Goal: Information Seeking & Learning: Find specific page/section

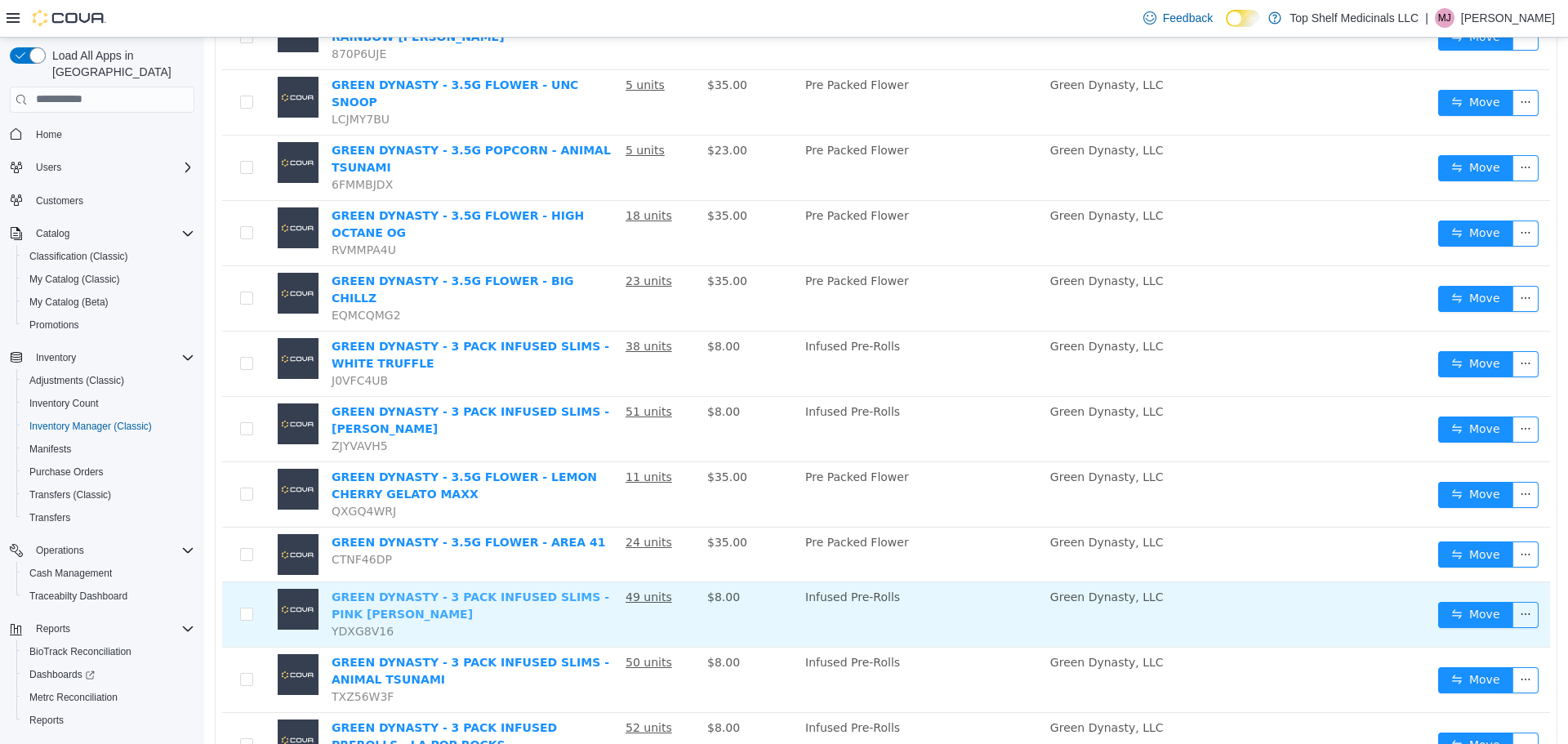
scroll to position [294, 0]
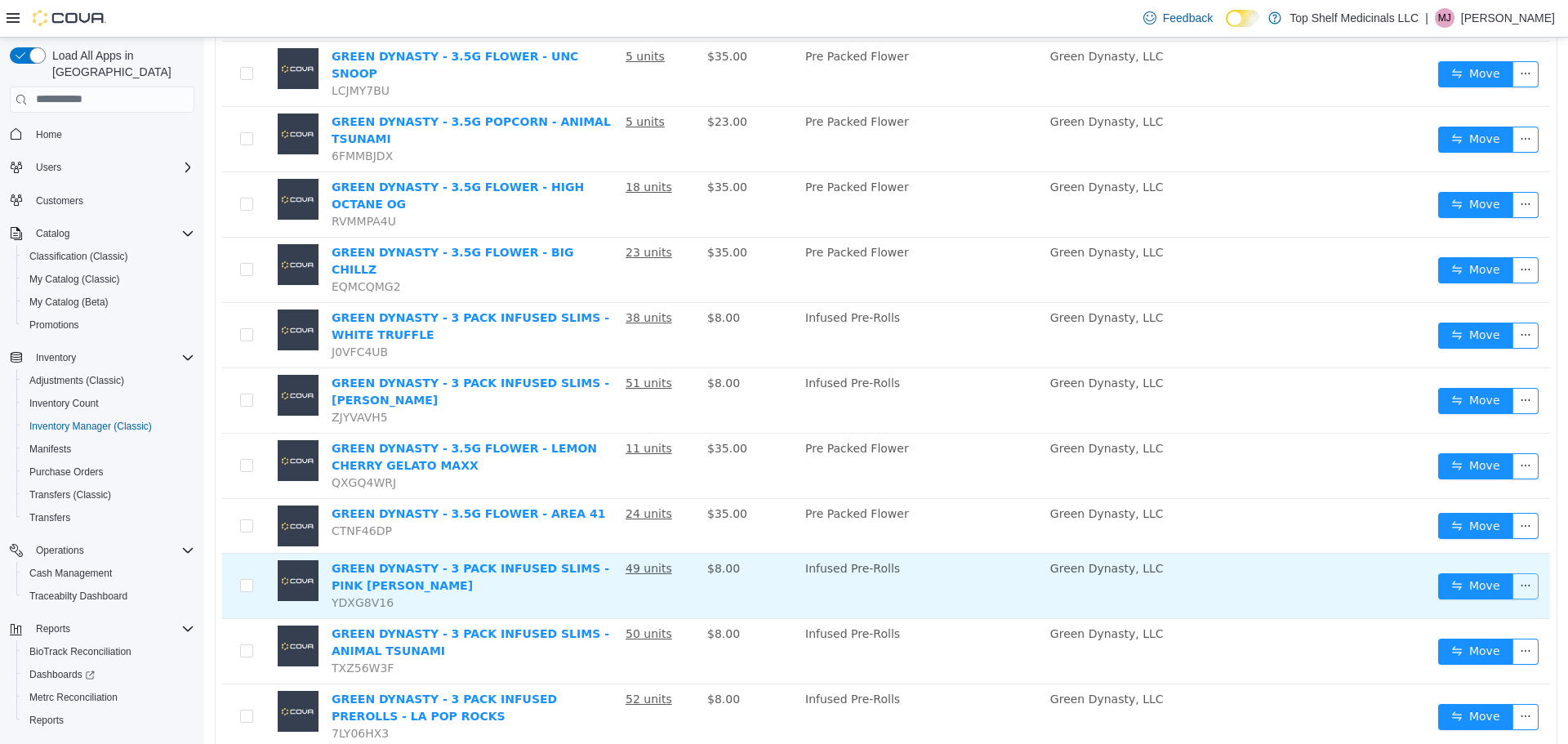
click at [1513, 572] on button "button" at bounding box center [1526, 586] width 27 height 27
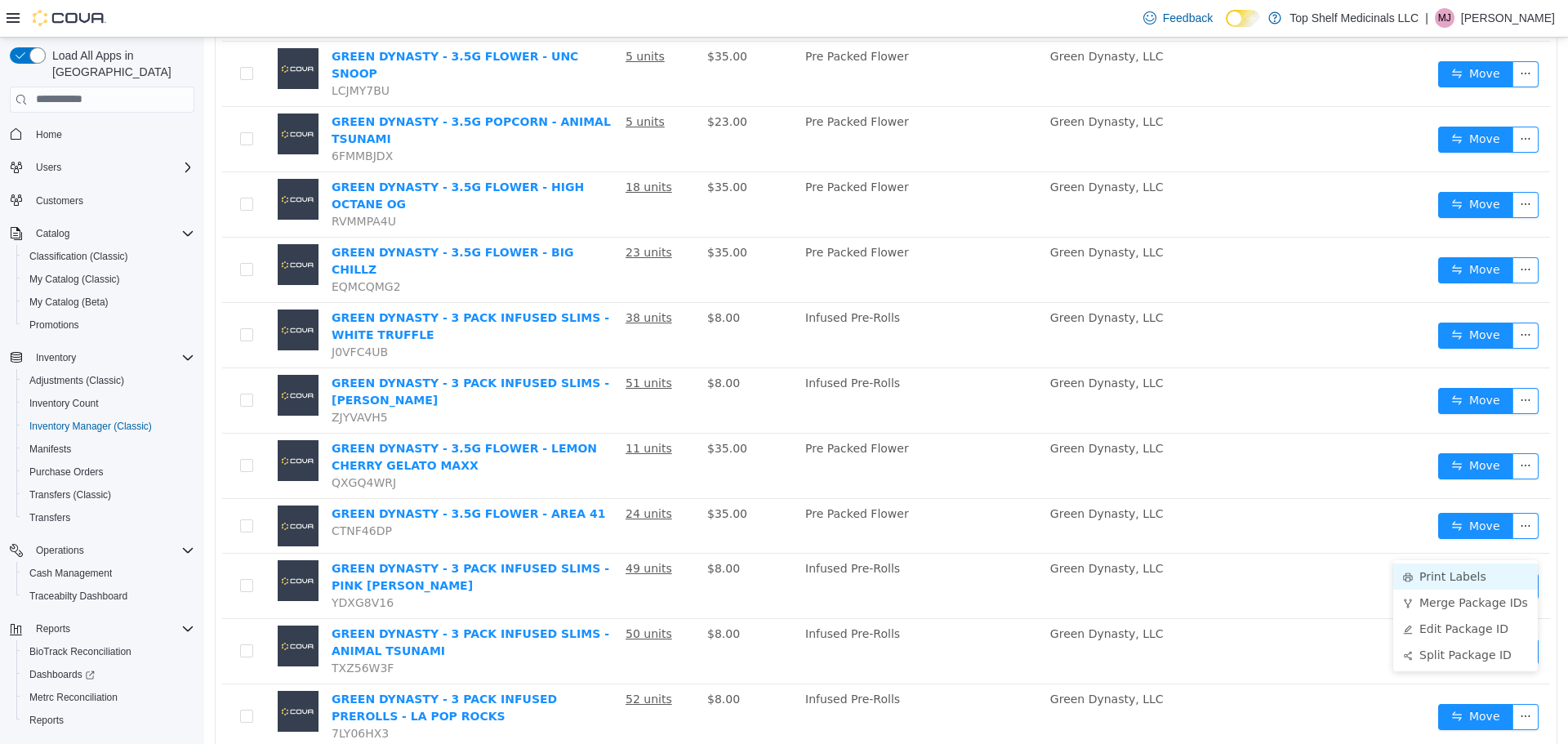
click at [1484, 583] on li "Print Labels" at bounding box center [1465, 576] width 144 height 27
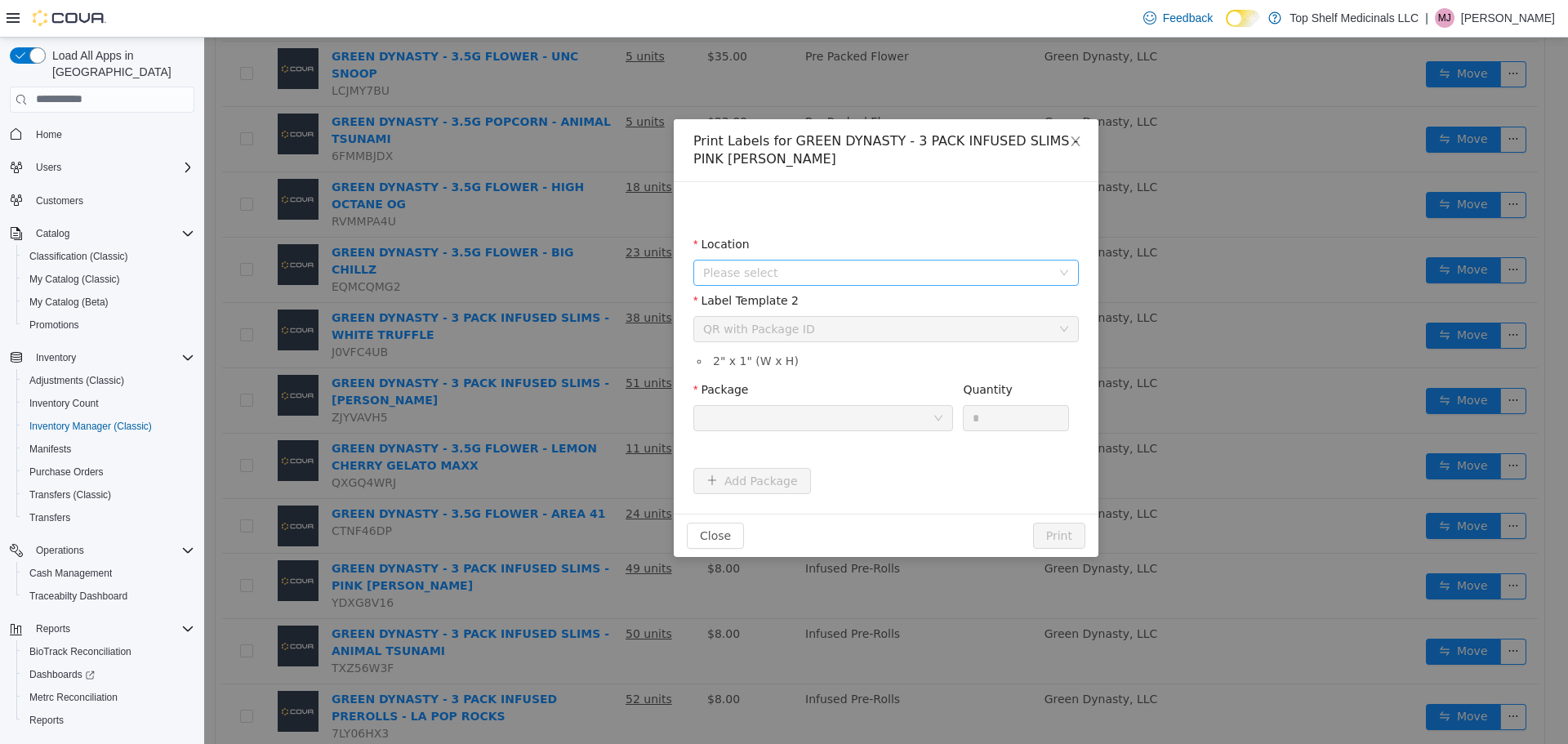
click at [977, 266] on span "Please select" at bounding box center [877, 271] width 348 height 16
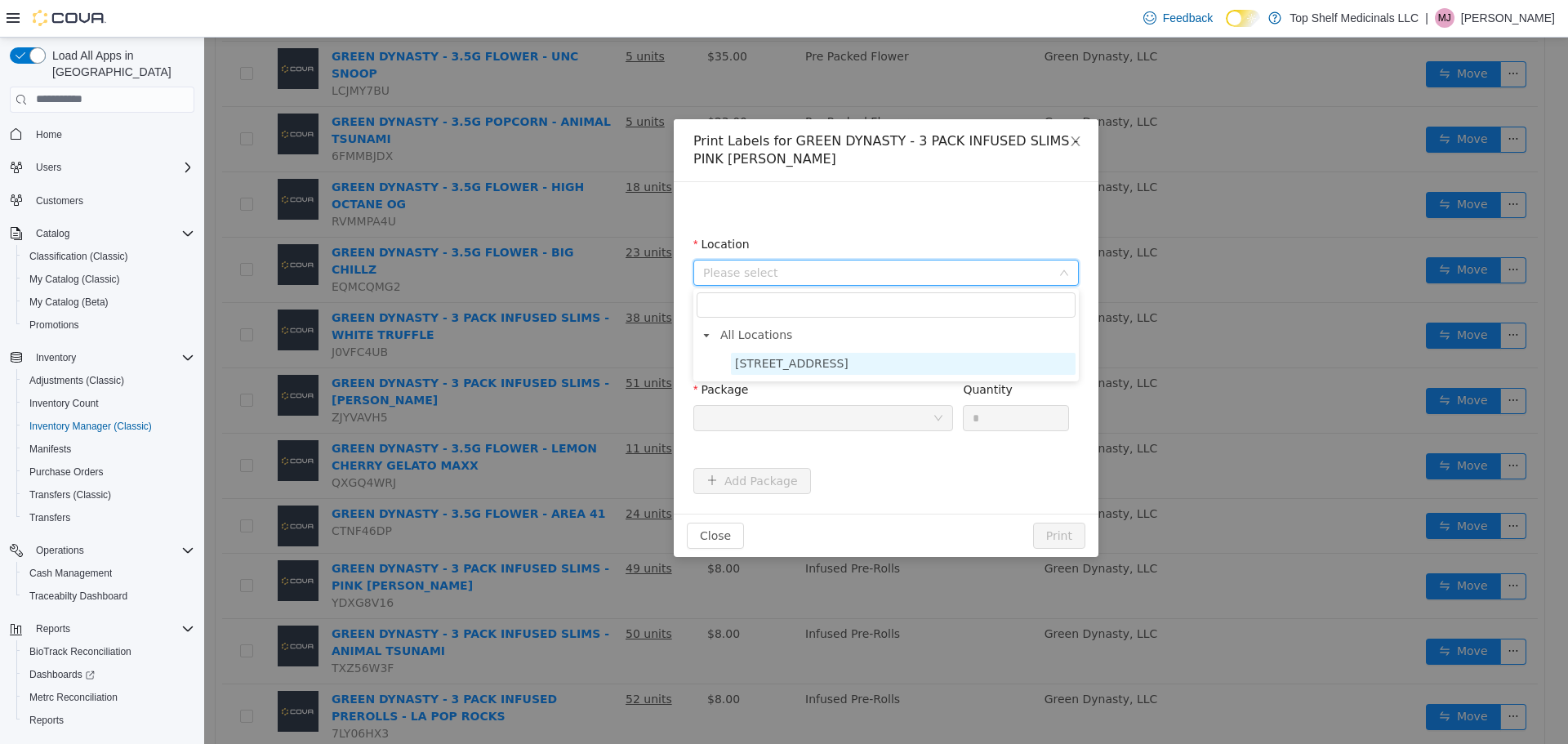
click at [869, 369] on span "[STREET_ADDRESS]" at bounding box center [903, 363] width 345 height 22
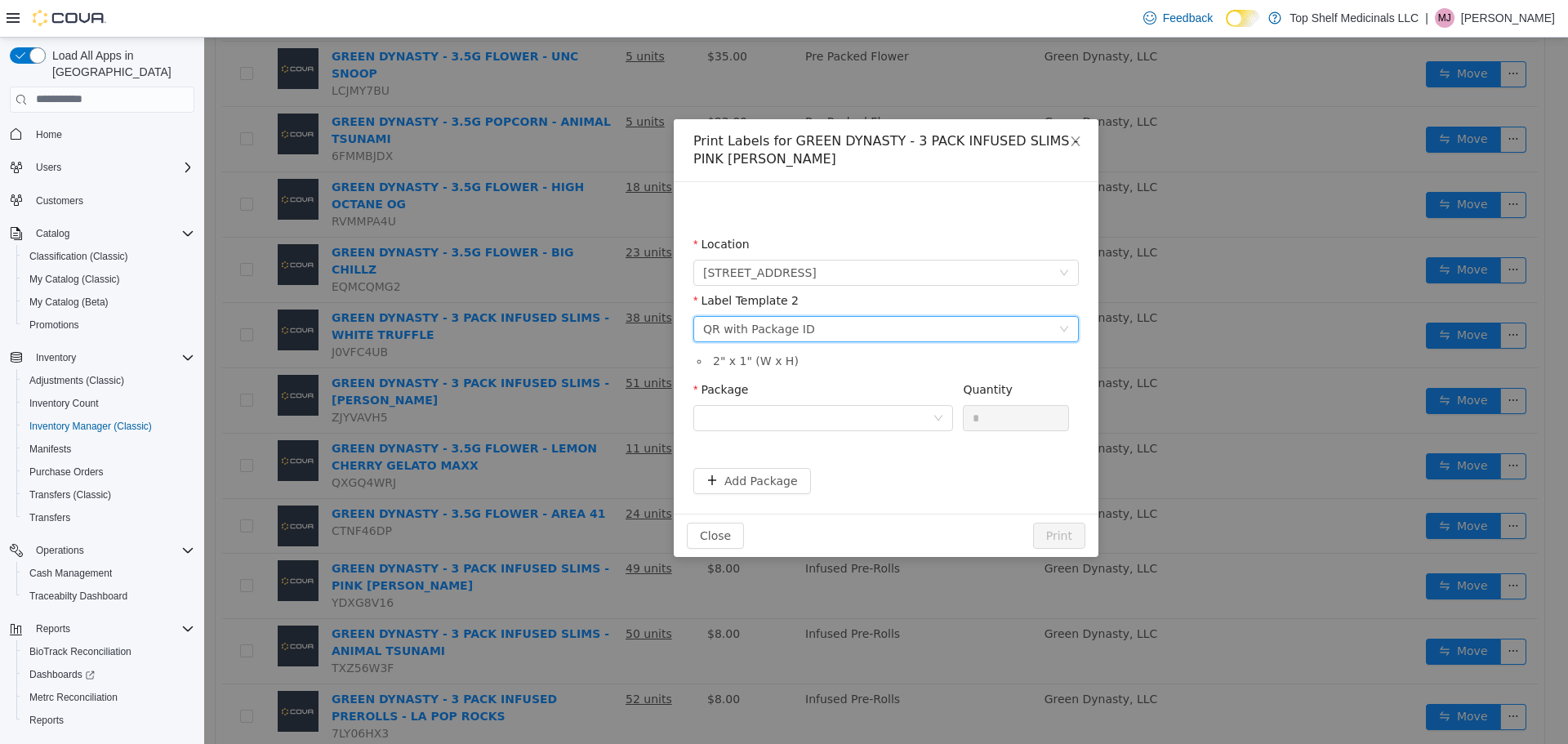
click at [846, 319] on div "Please select a label template QR with Package ID" at bounding box center [881, 328] width 355 height 25
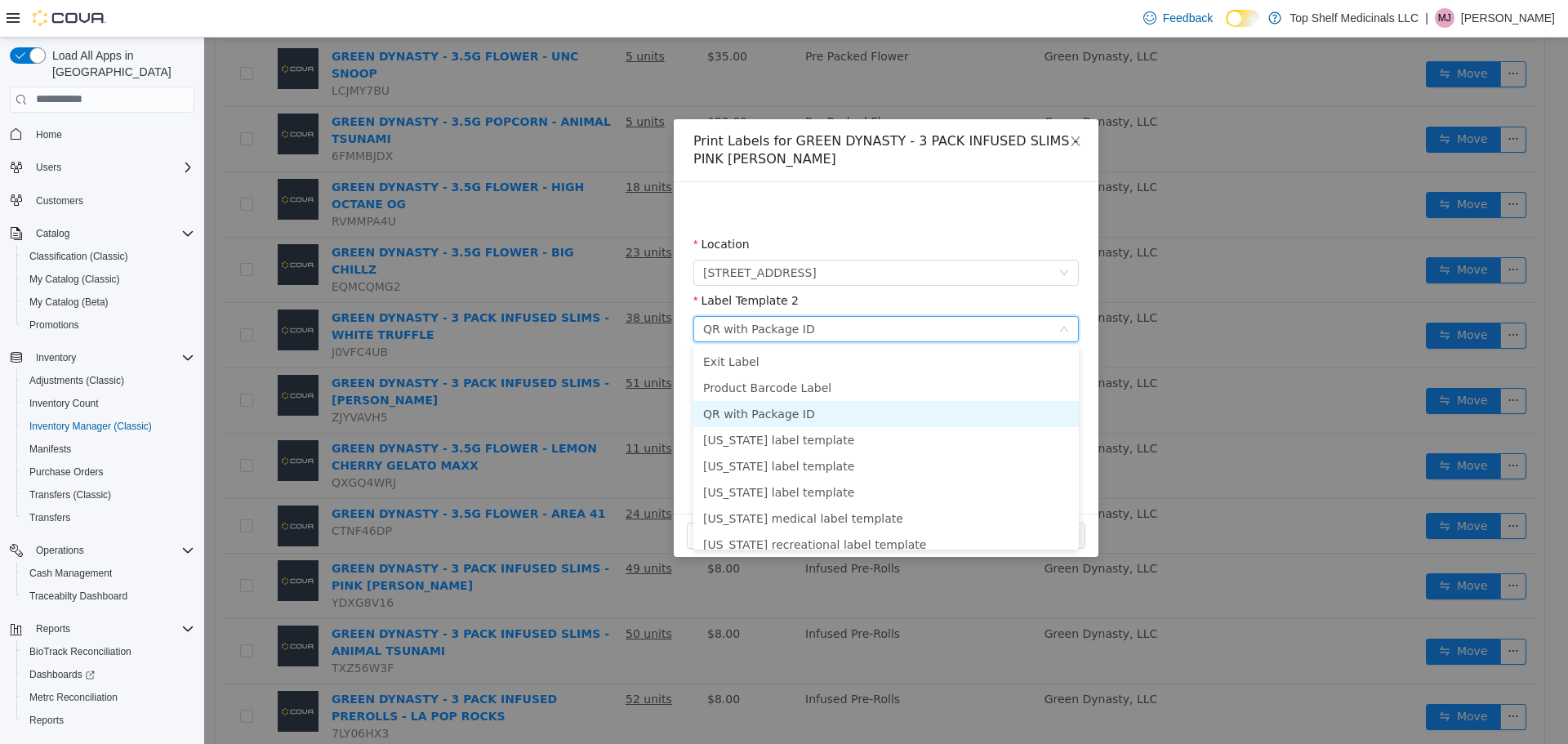
click at [845, 420] on li "QR with Package ID" at bounding box center [887, 414] width 385 height 27
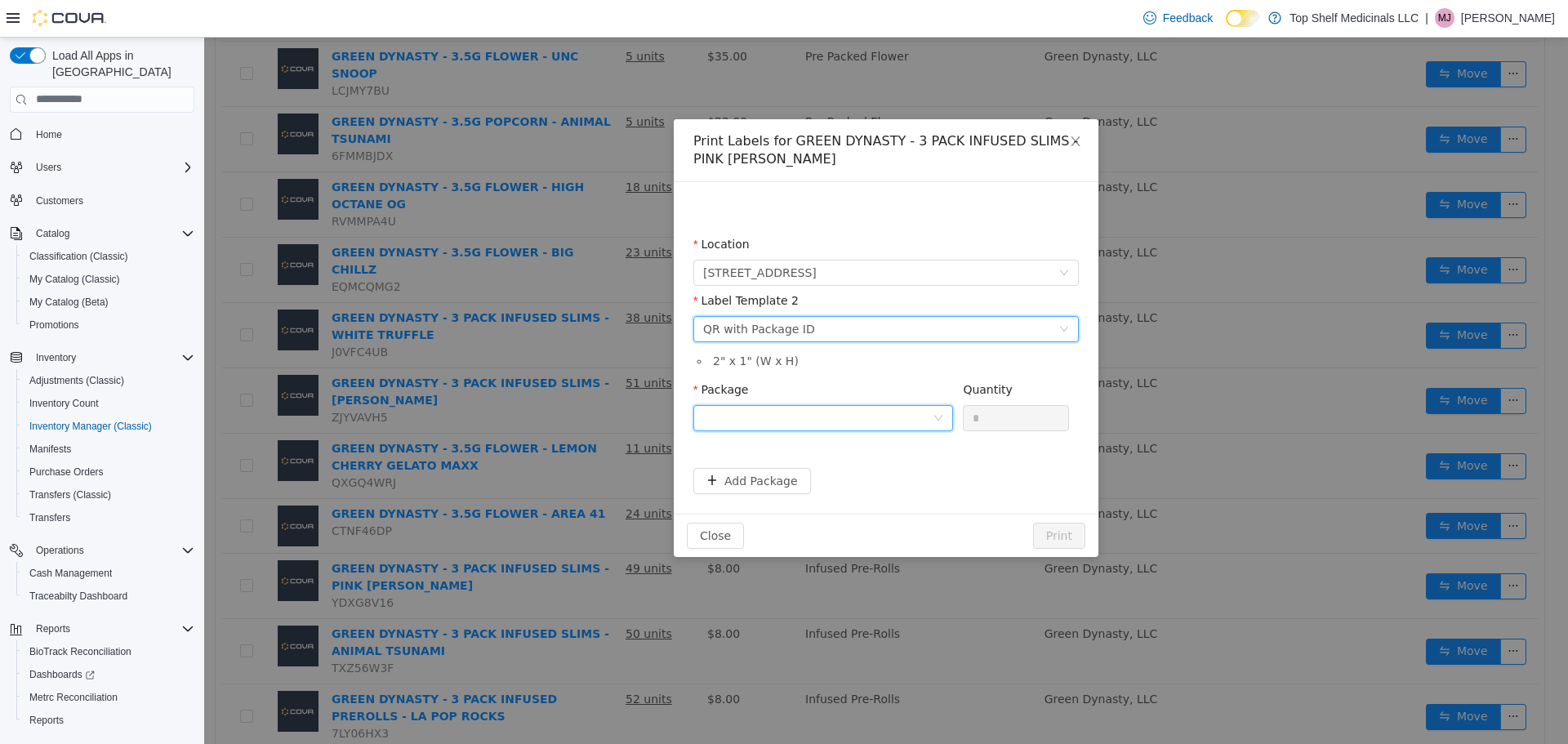
click at [811, 416] on div at bounding box center [818, 418] width 230 height 25
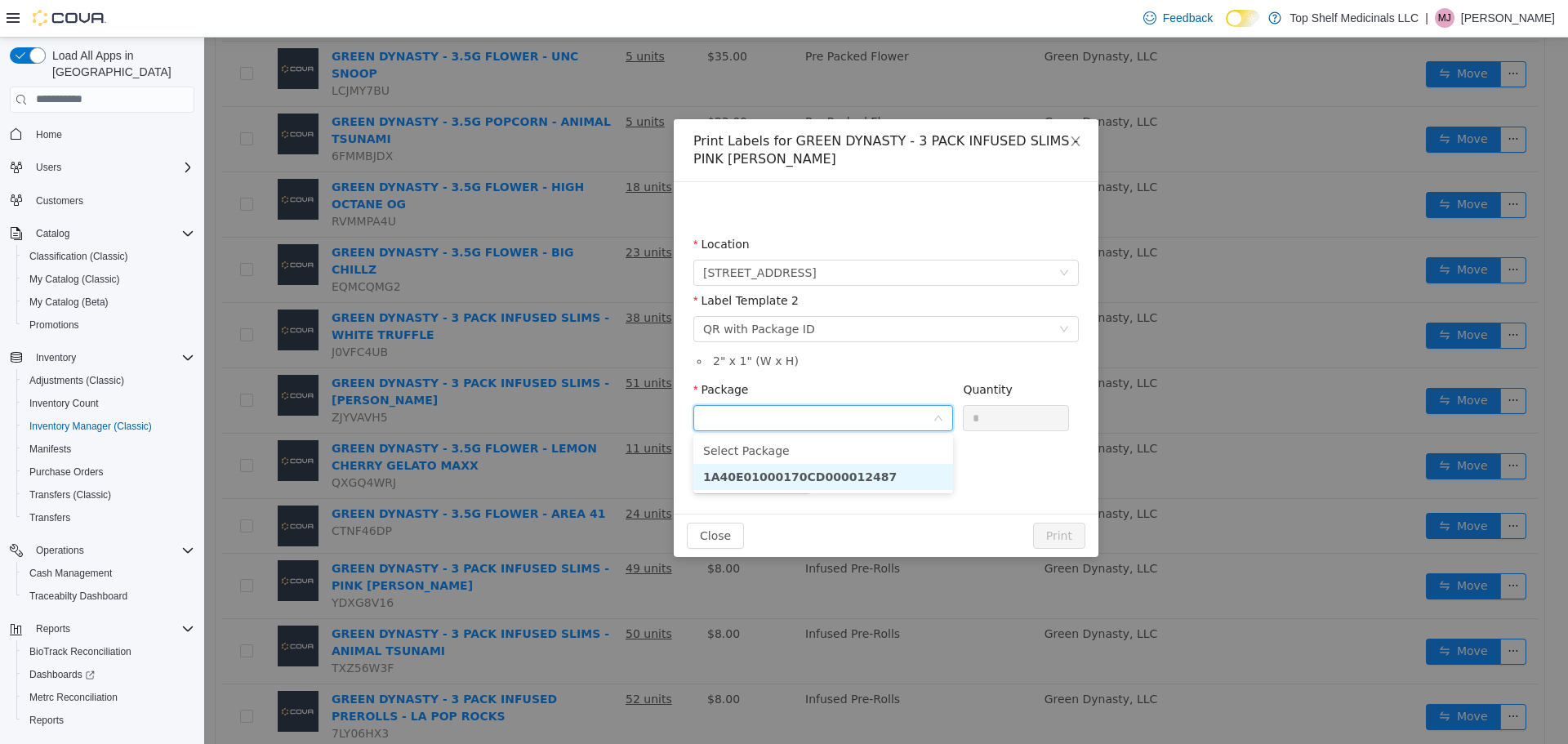
drag, startPoint x: 856, startPoint y: 472, endPoint x: 999, endPoint y: 475, distance: 143.0
click at [858, 472] on strong "1A40E01000170CD000012487" at bounding box center [800, 476] width 194 height 13
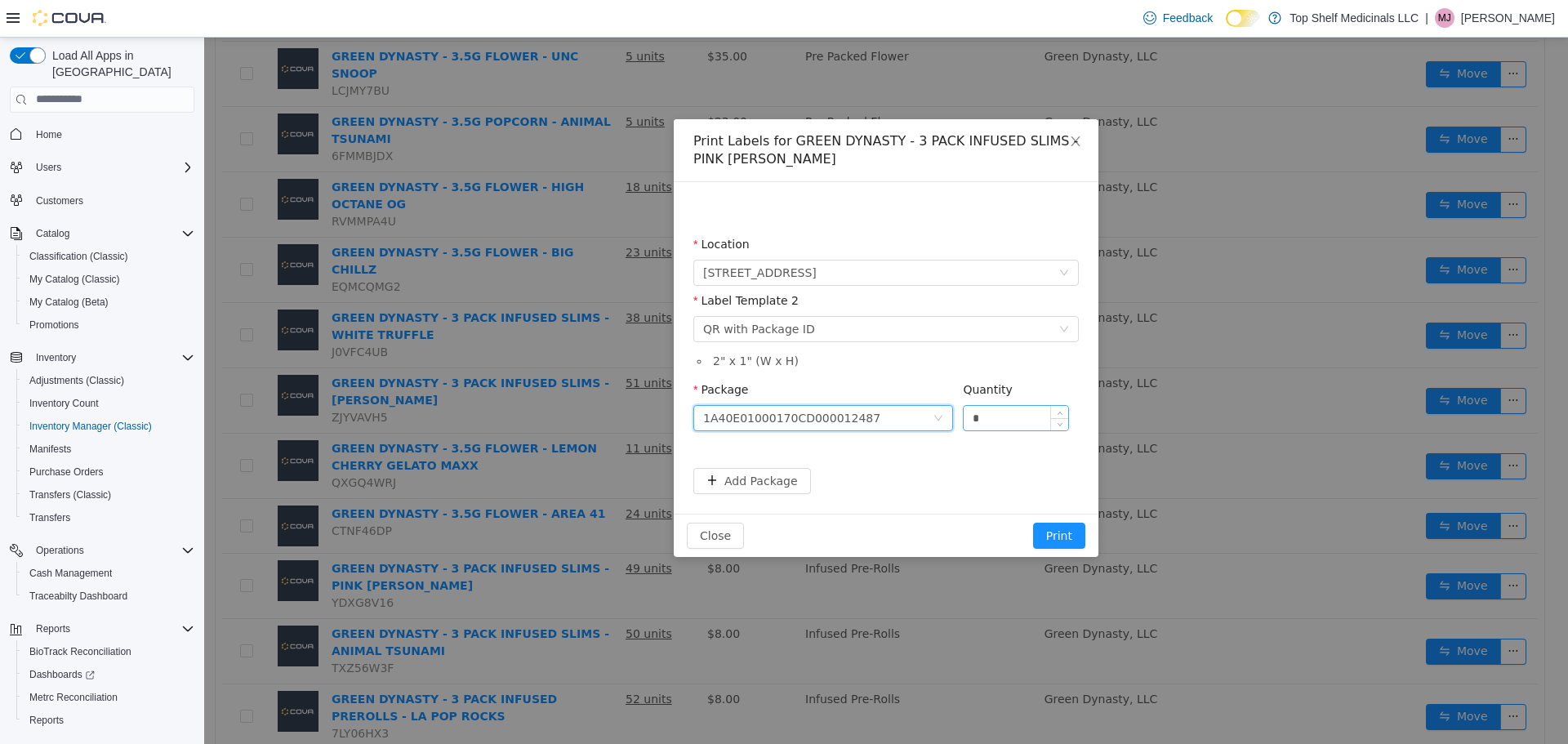
click at [1009, 421] on input "*" at bounding box center [1016, 418] width 104 height 25
type input "**"
click at [1038, 535] on button "Print" at bounding box center [1059, 535] width 52 height 27
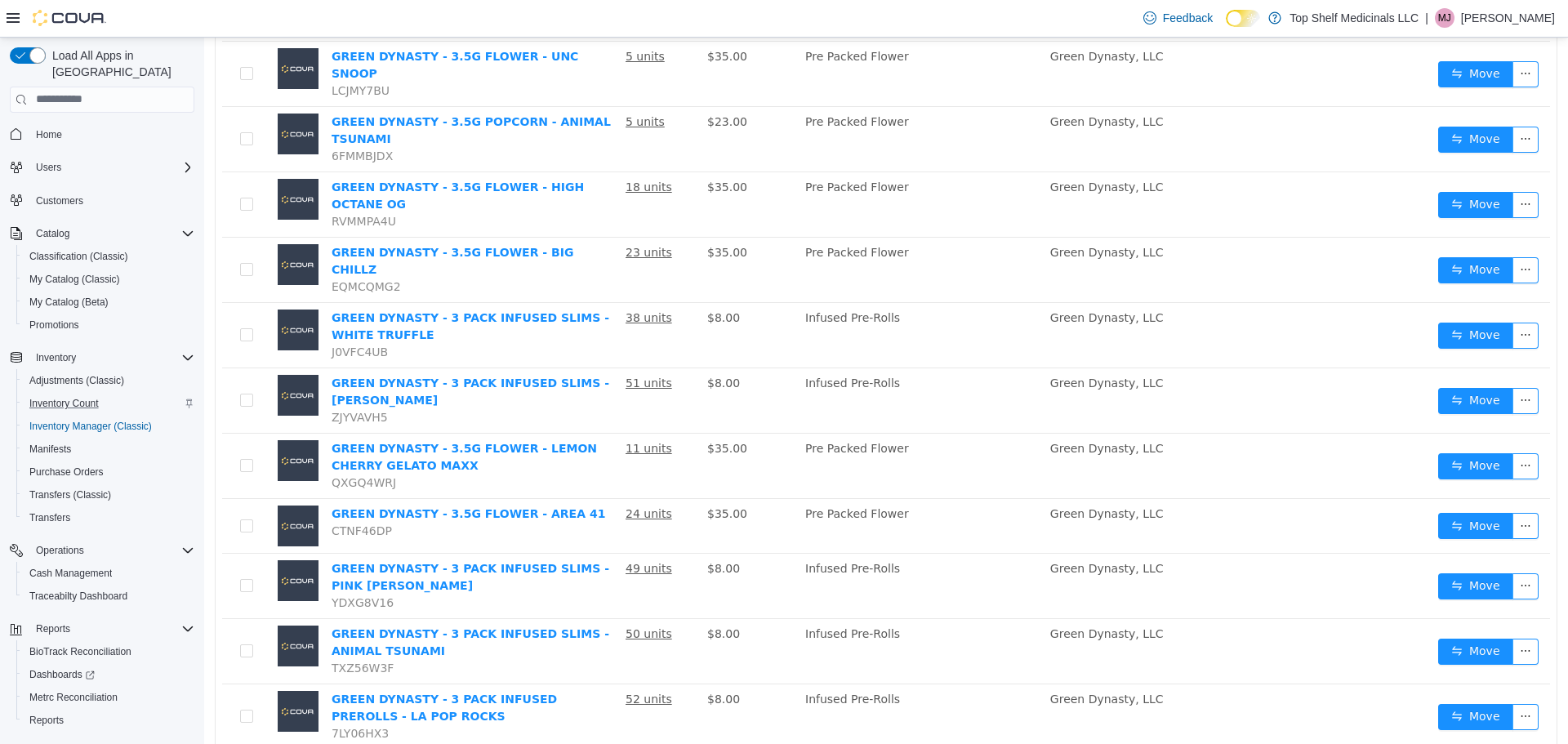
click at [105, 394] on div "Inventory Count" at bounding box center [108, 403] width 172 height 20
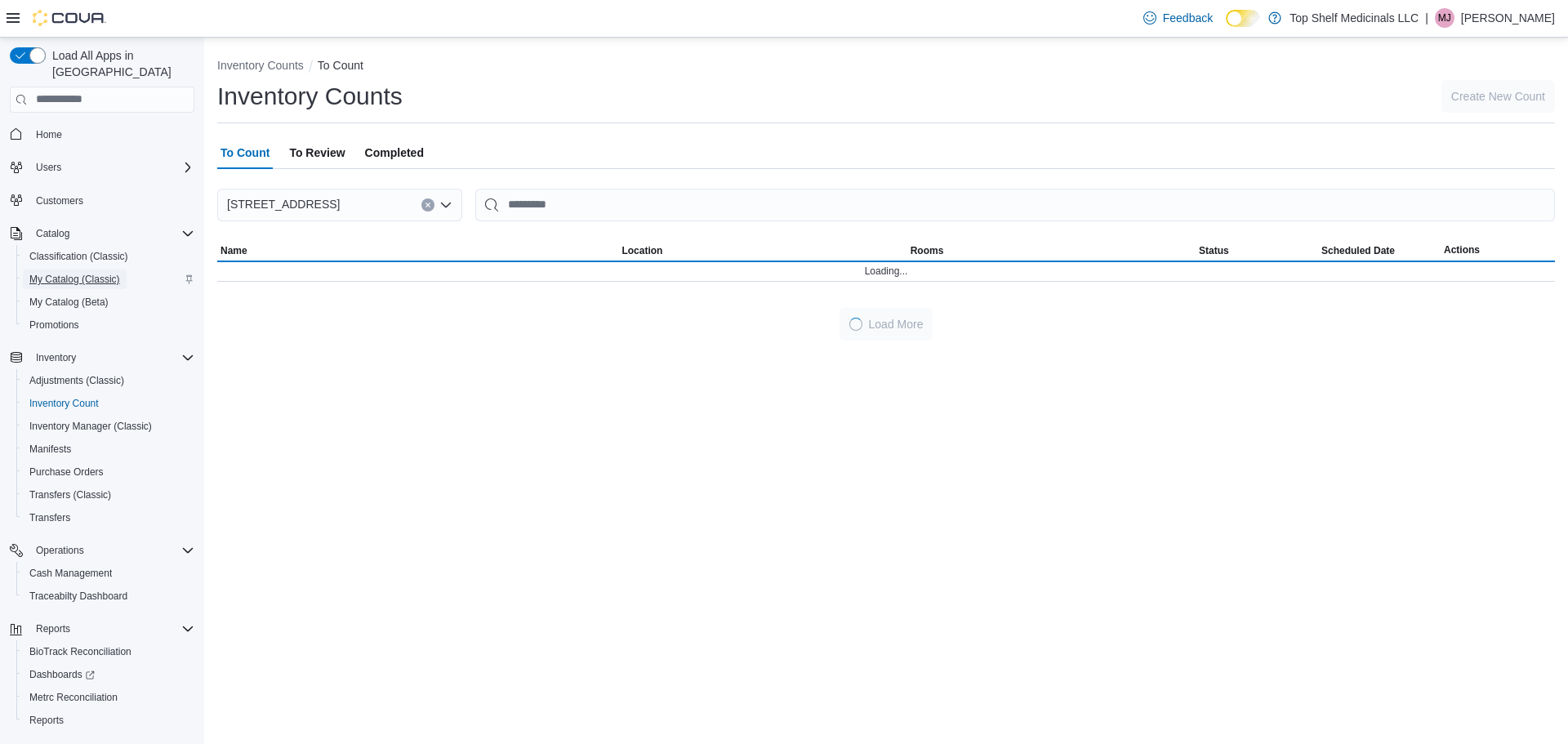
click at [86, 272] on span "My Catalog (Classic)" at bounding box center [75, 279] width 91 height 13
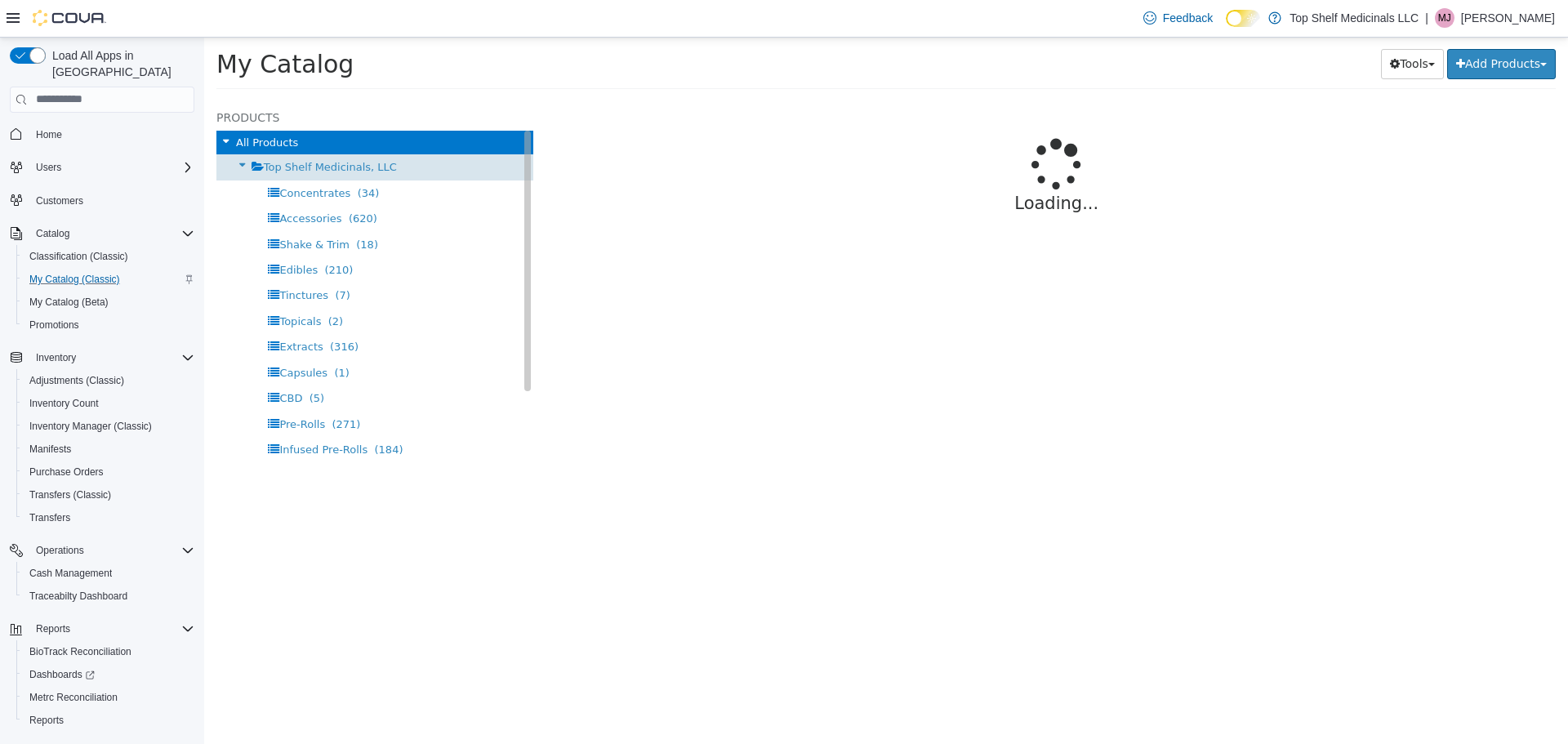
select select "**********"
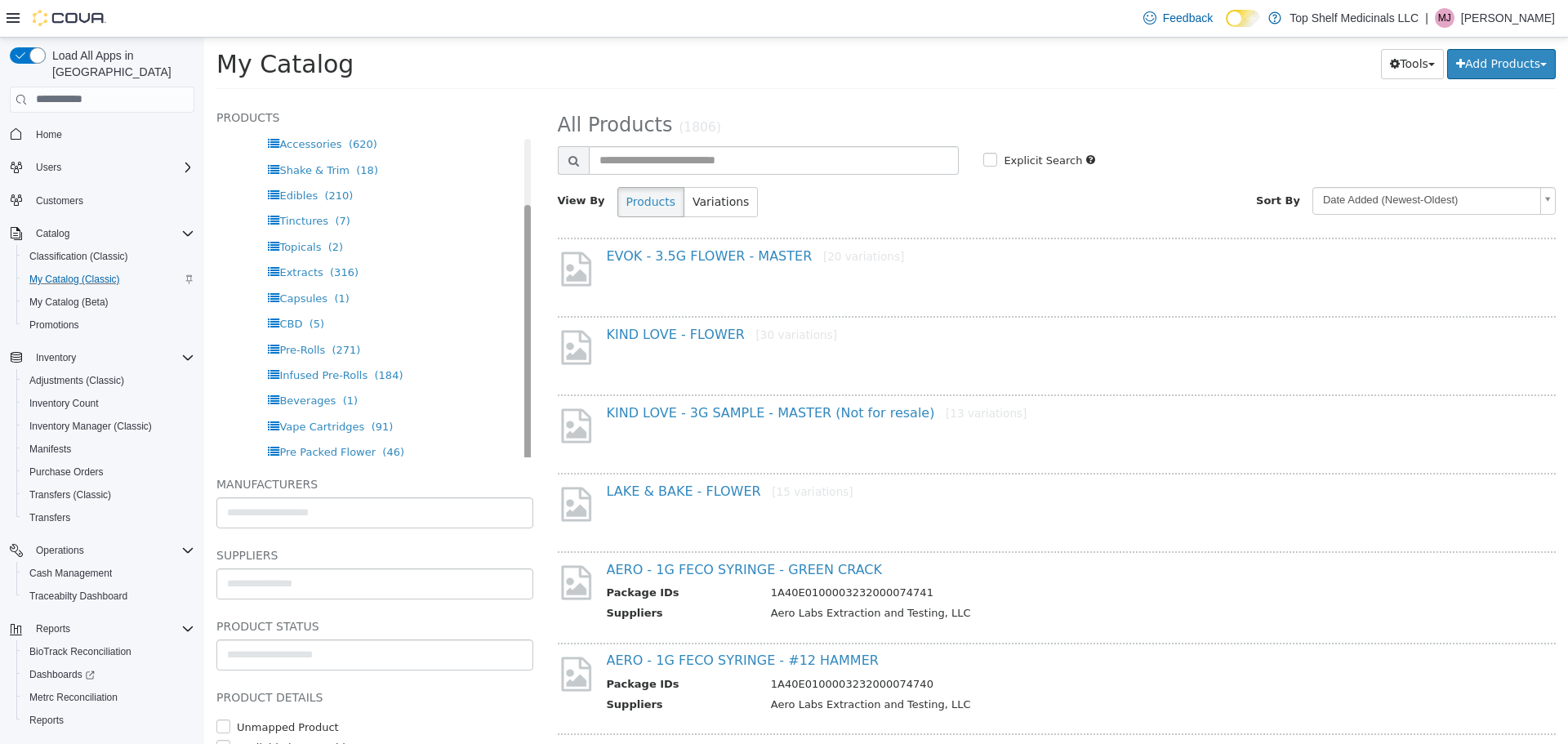
scroll to position [83, 0]
drag, startPoint x: 514, startPoint y: 342, endPoint x: 511, endPoint y: 426, distance: 84.1
click at [511, 426] on div "Products All Products Top Shelf Medicinals, LLC Concentrates (34) Accessories (…" at bounding box center [375, 282] width 317 height 349
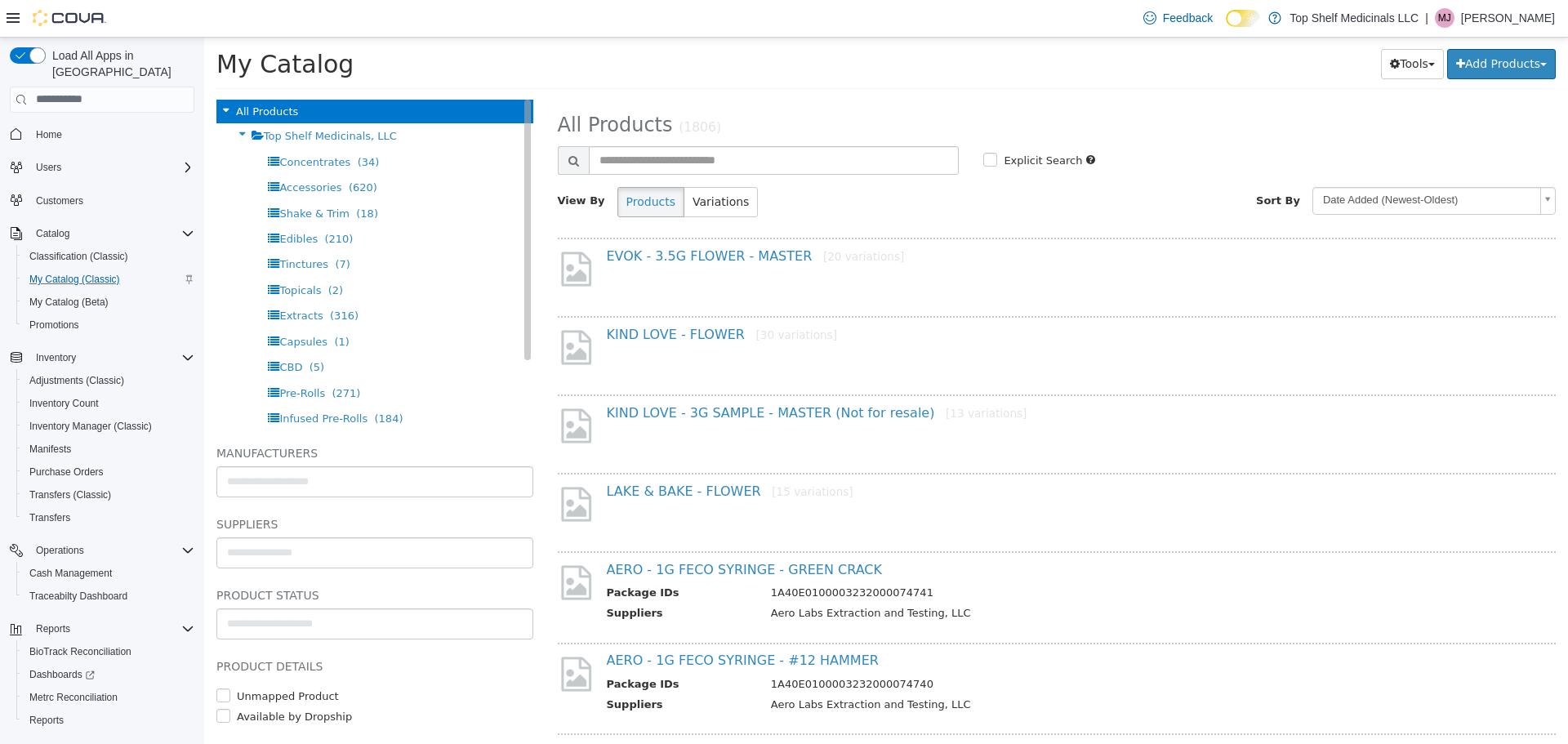
scroll to position [0, 0]
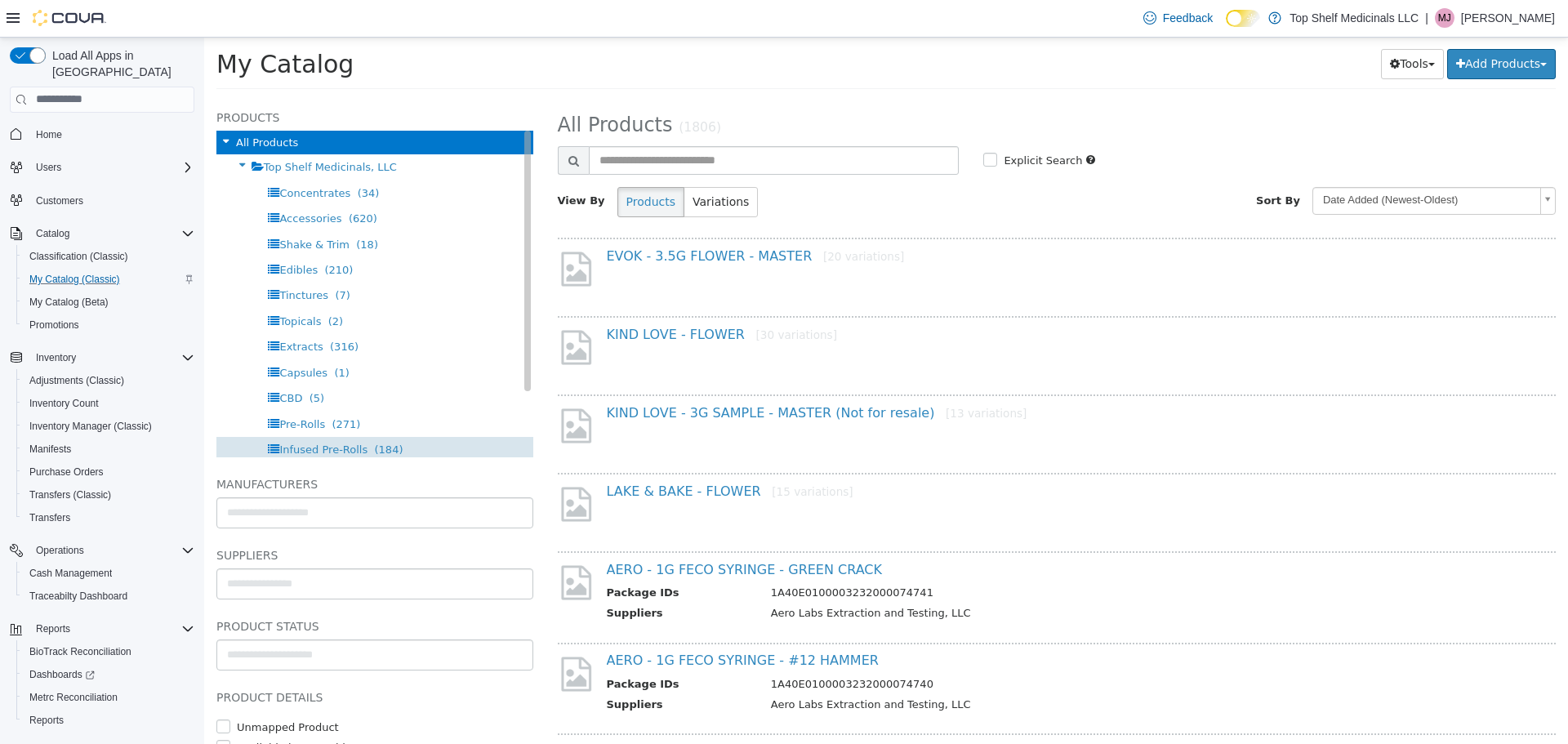
click at [394, 450] on div "Infused Pre-Rolls (184)" at bounding box center [375, 449] width 317 height 26
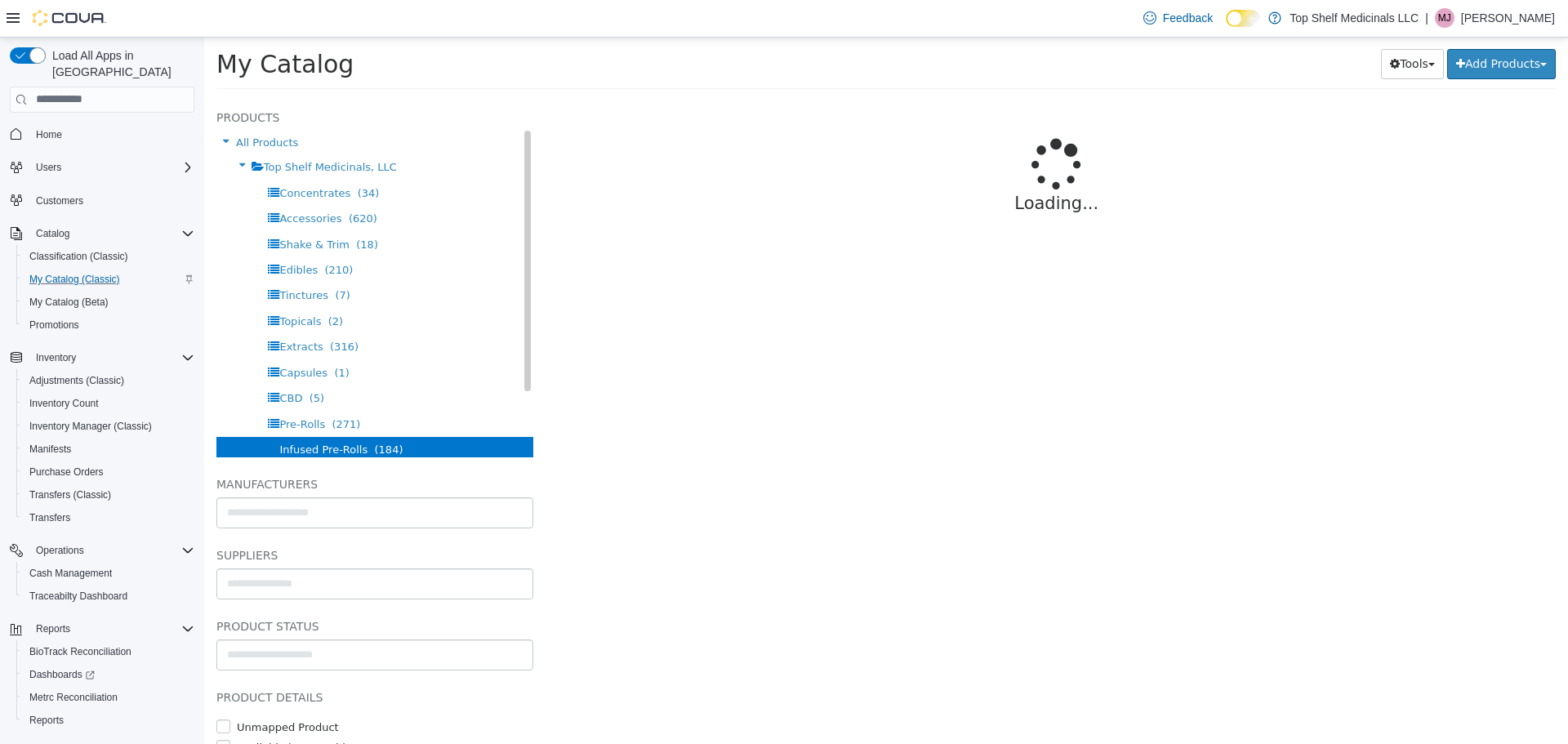
select select "**********"
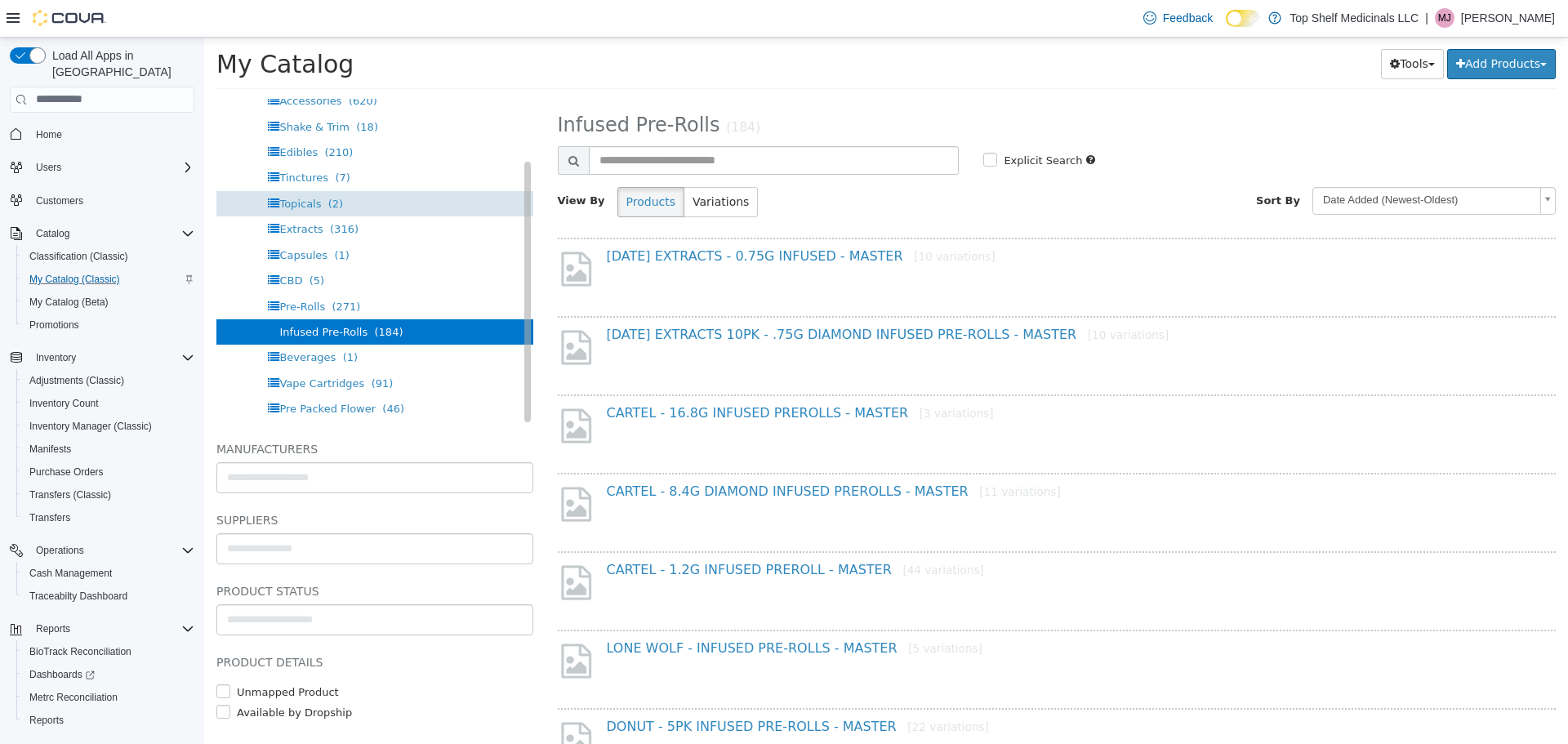
scroll to position [61, 0]
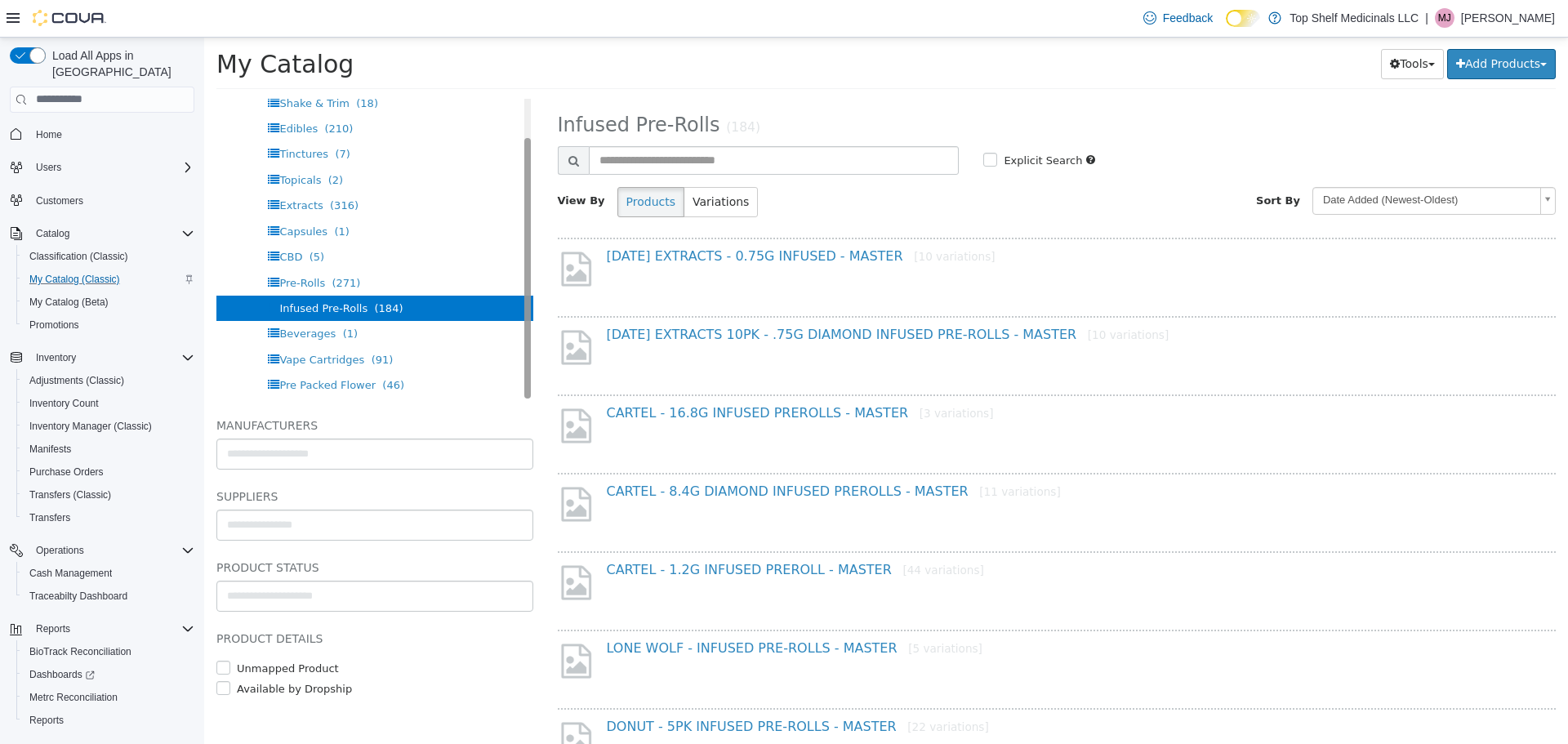
drag, startPoint x: 513, startPoint y: 325, endPoint x: 510, endPoint y: 372, distance: 47.1
click at [510, 372] on div "Products All Products Top Shelf Medicinals, LLC Concentrates (34) Accessories (…" at bounding box center [375, 223] width 317 height 349
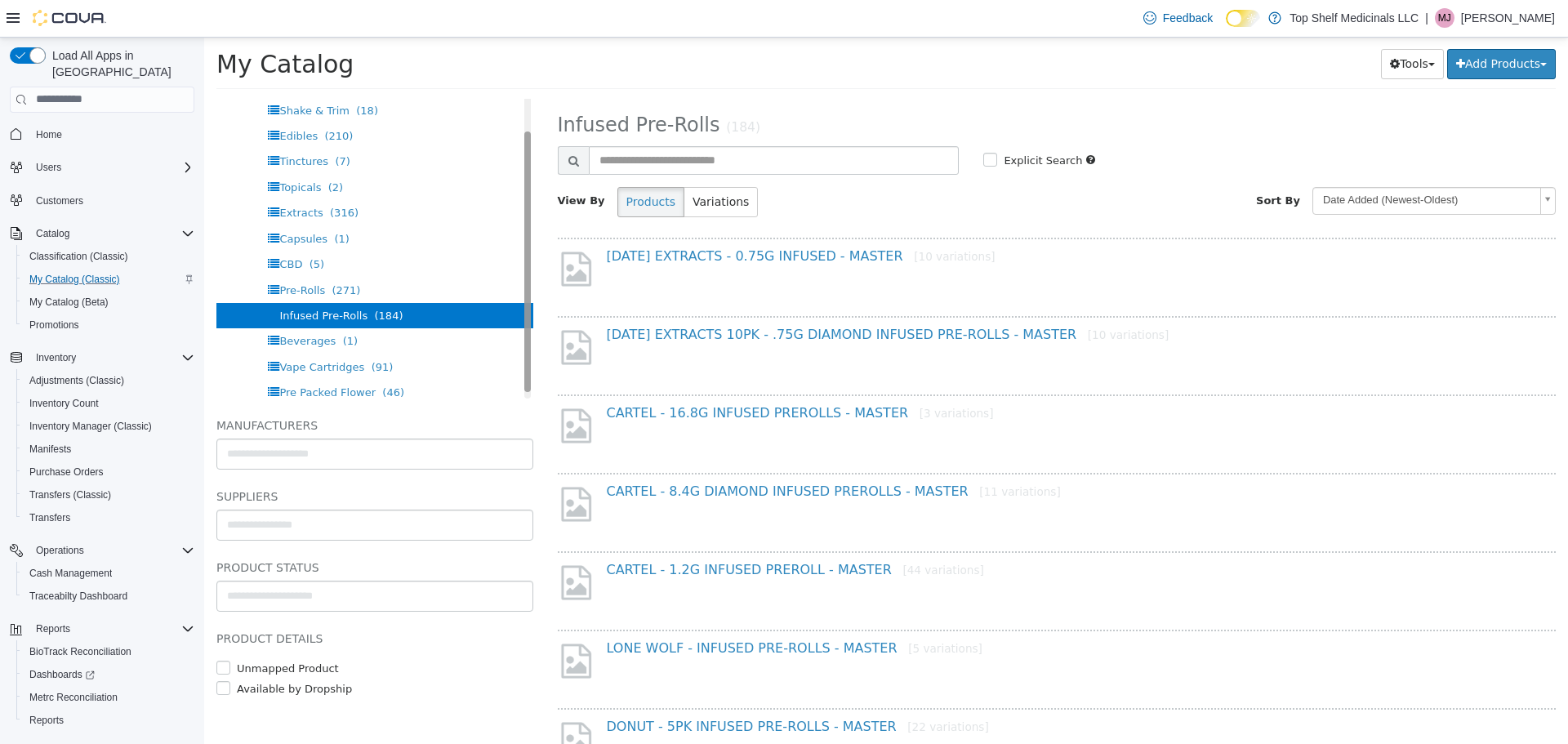
scroll to position [83, 0]
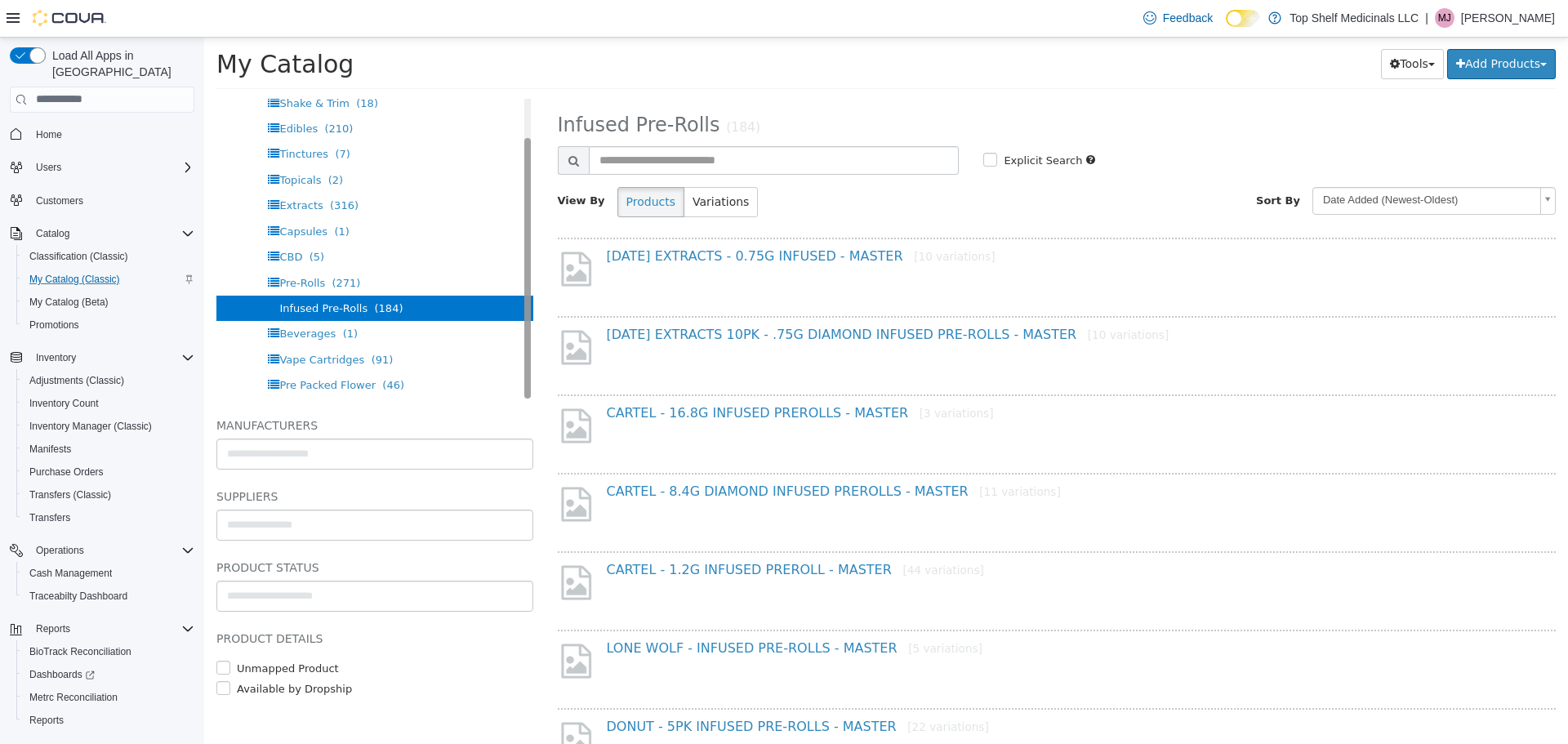
drag, startPoint x: 513, startPoint y: 382, endPoint x: 524, endPoint y: 386, distance: 11.7
click at [524, 386] on div "**********" at bounding box center [375, 420] width 342 height 645
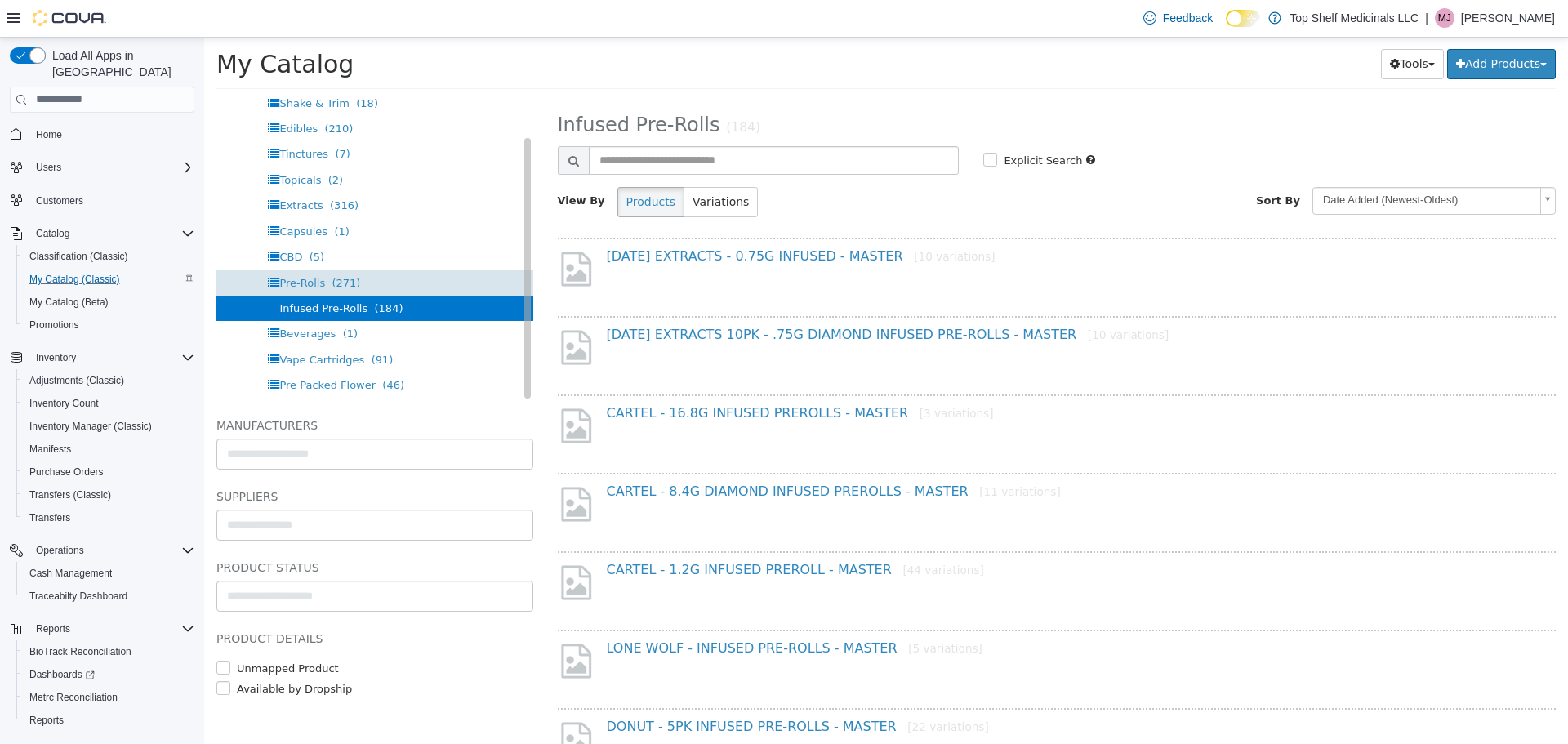
click at [331, 276] on span "(271)" at bounding box center [345, 282] width 28 height 12
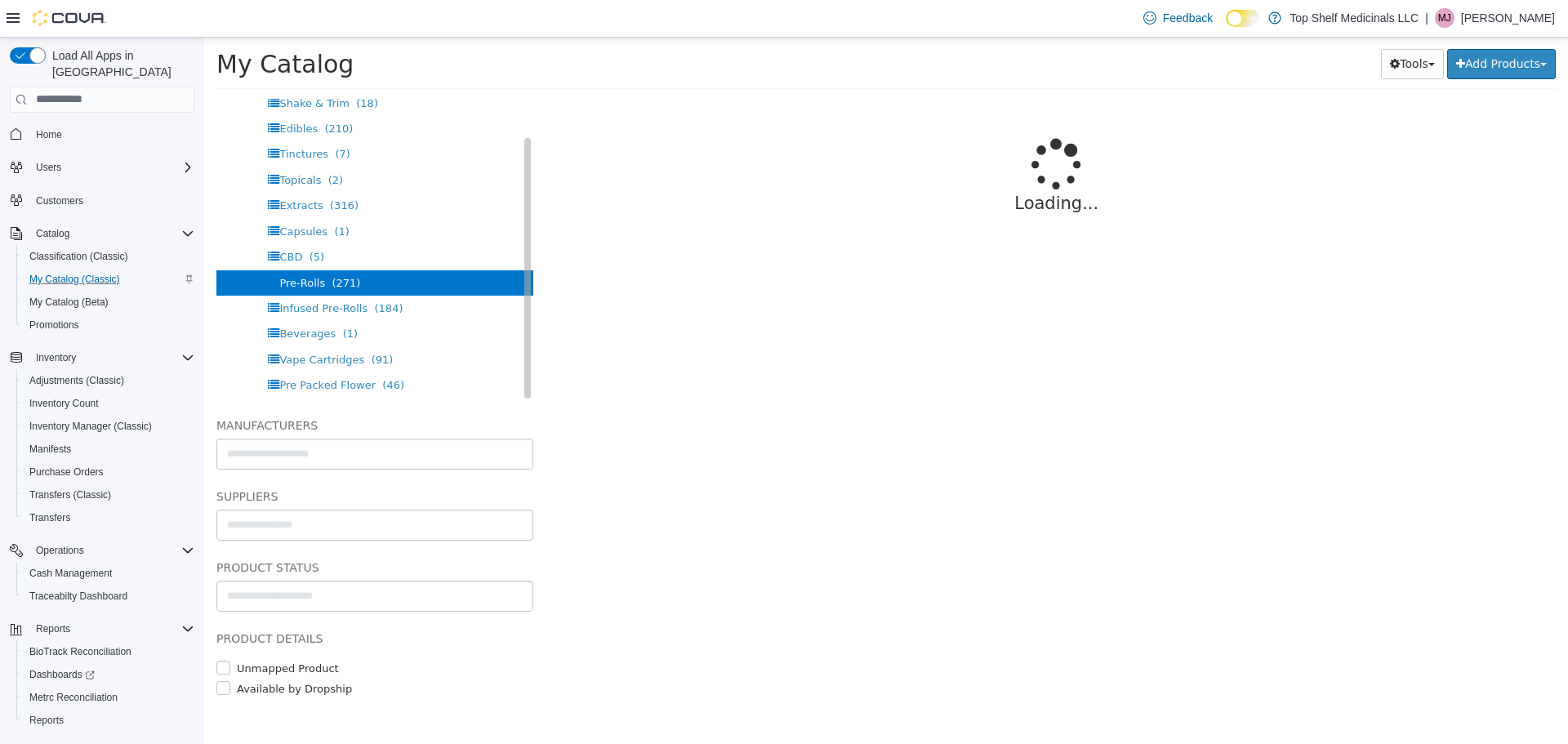
select select "**********"
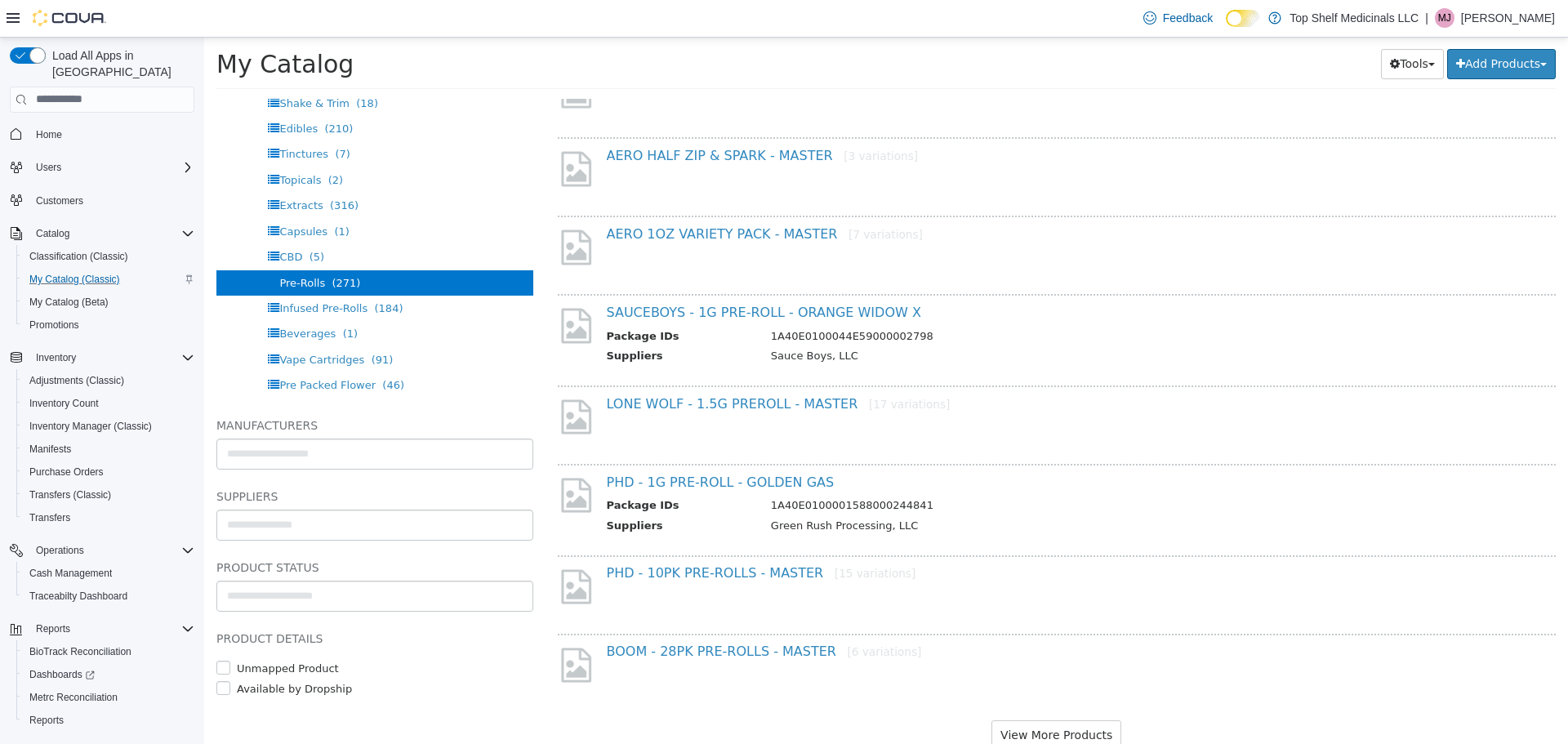
scroll to position [1228, 0]
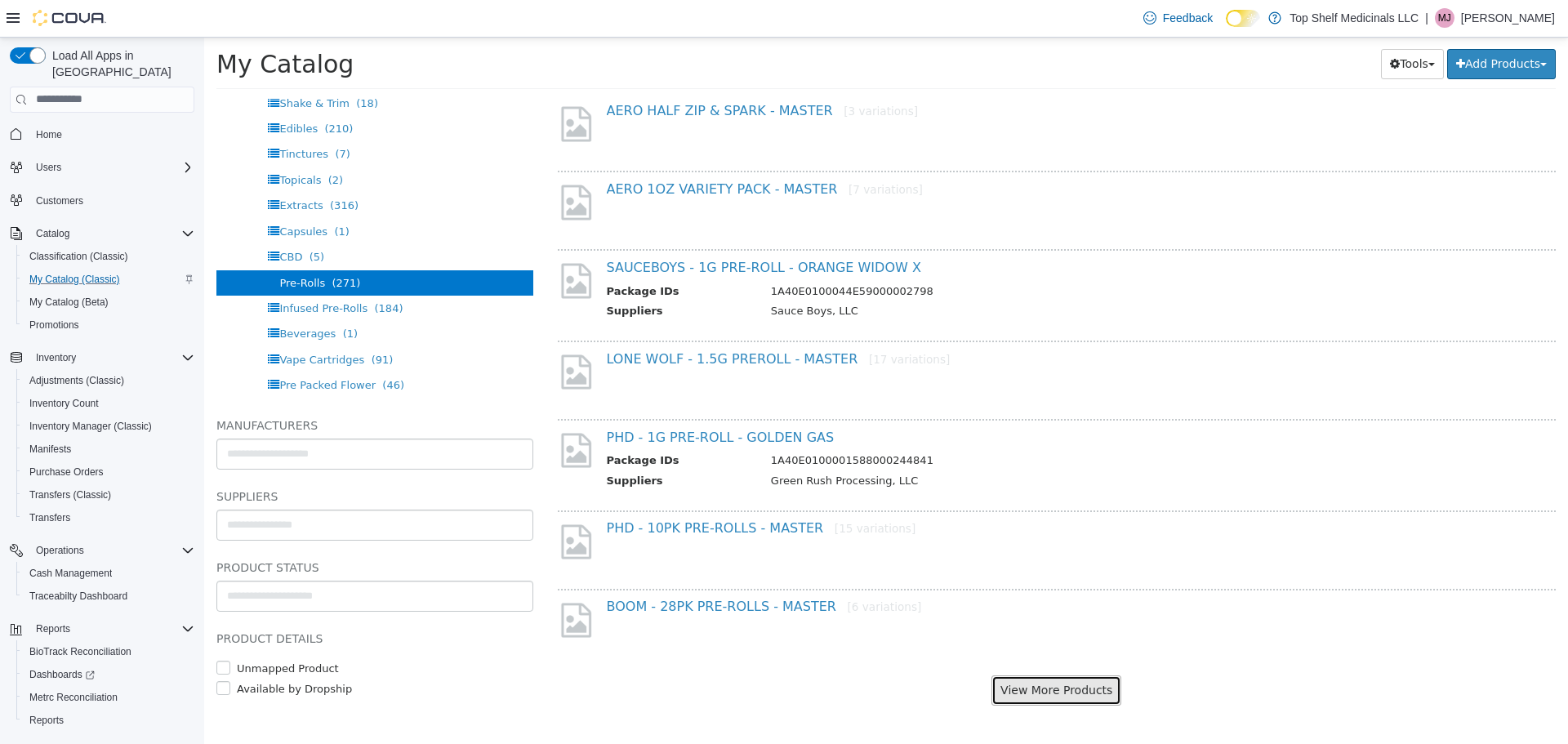
click at [1058, 698] on button "View More Products" at bounding box center [1056, 690] width 130 height 30
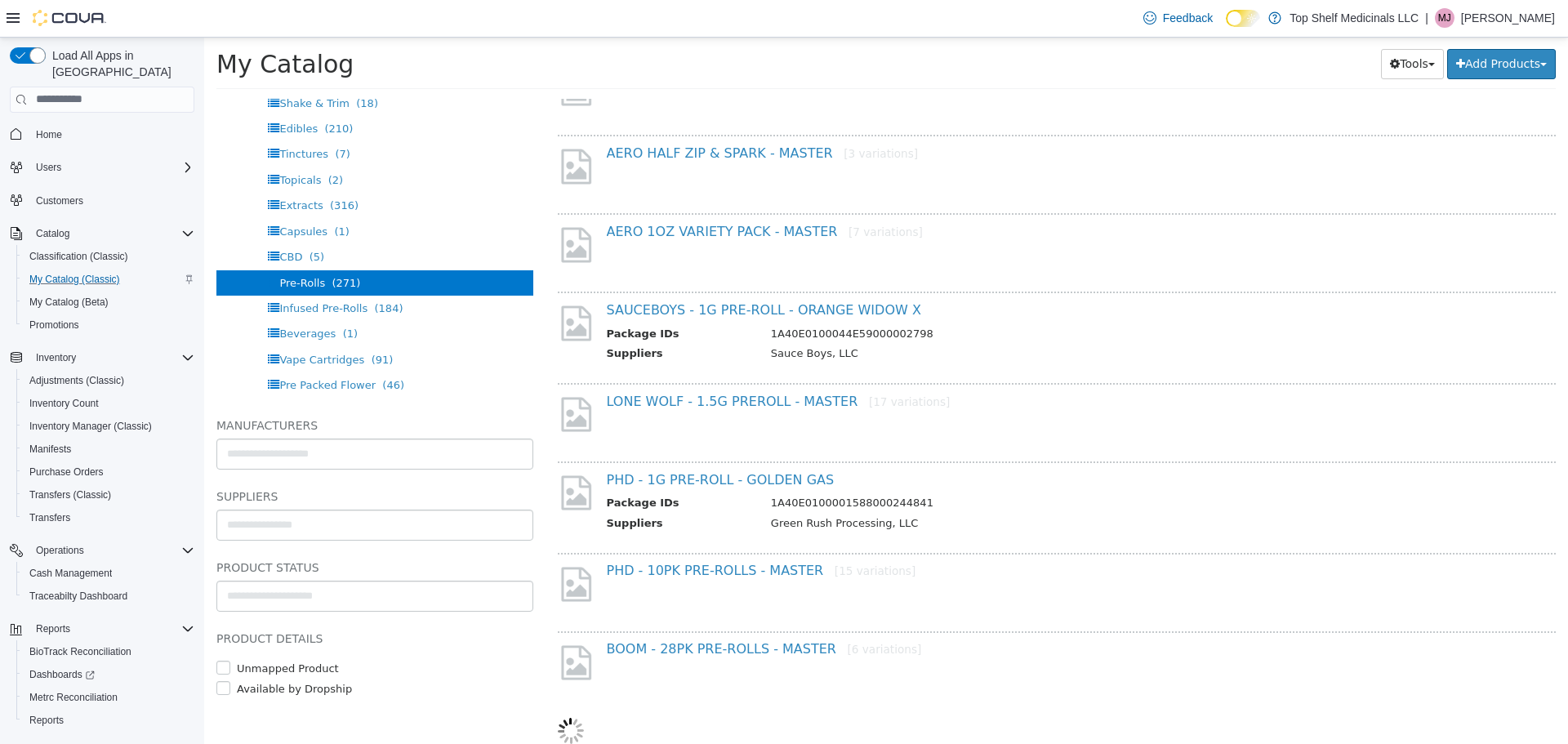
scroll to position [1185, 0]
select select "**********"
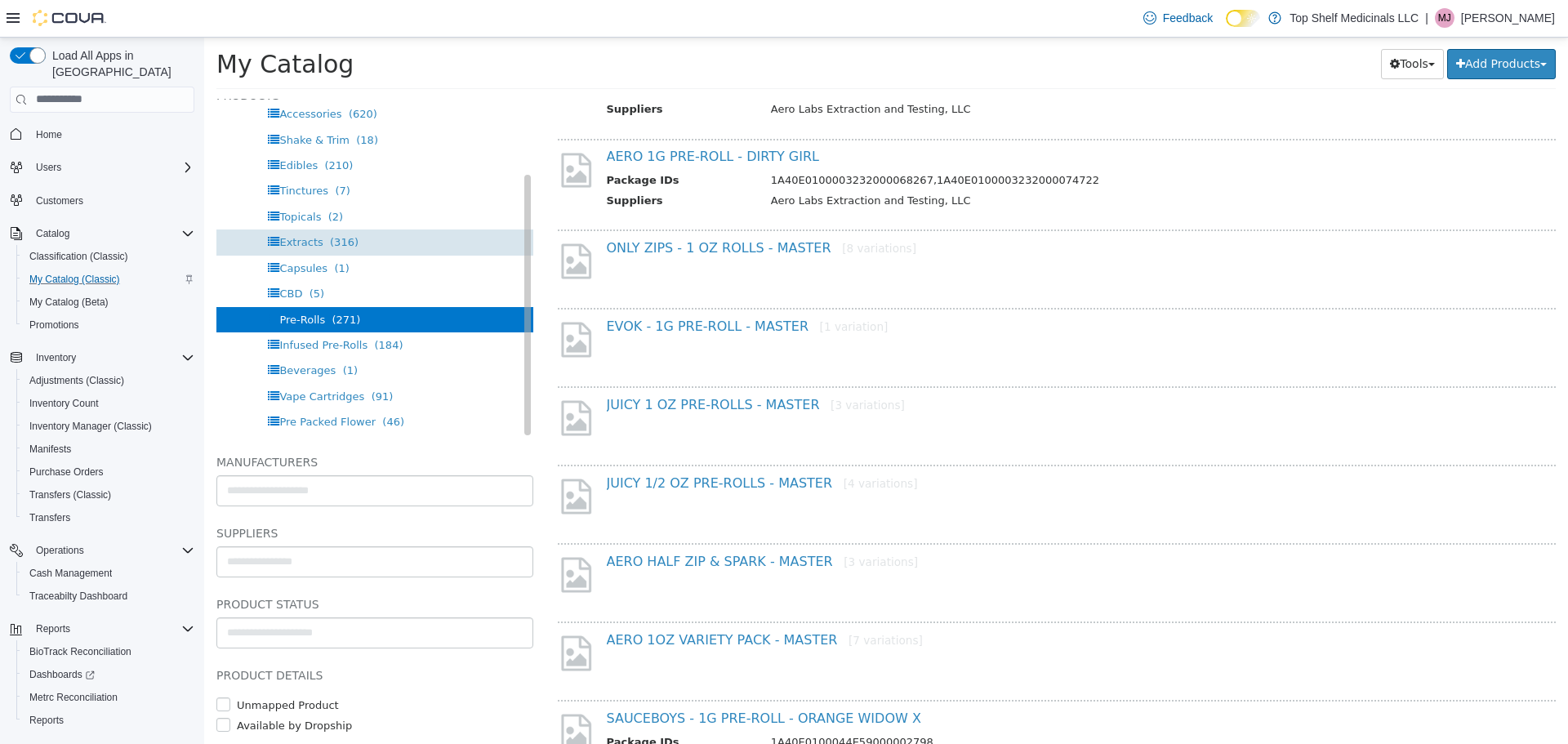
scroll to position [61, 0]
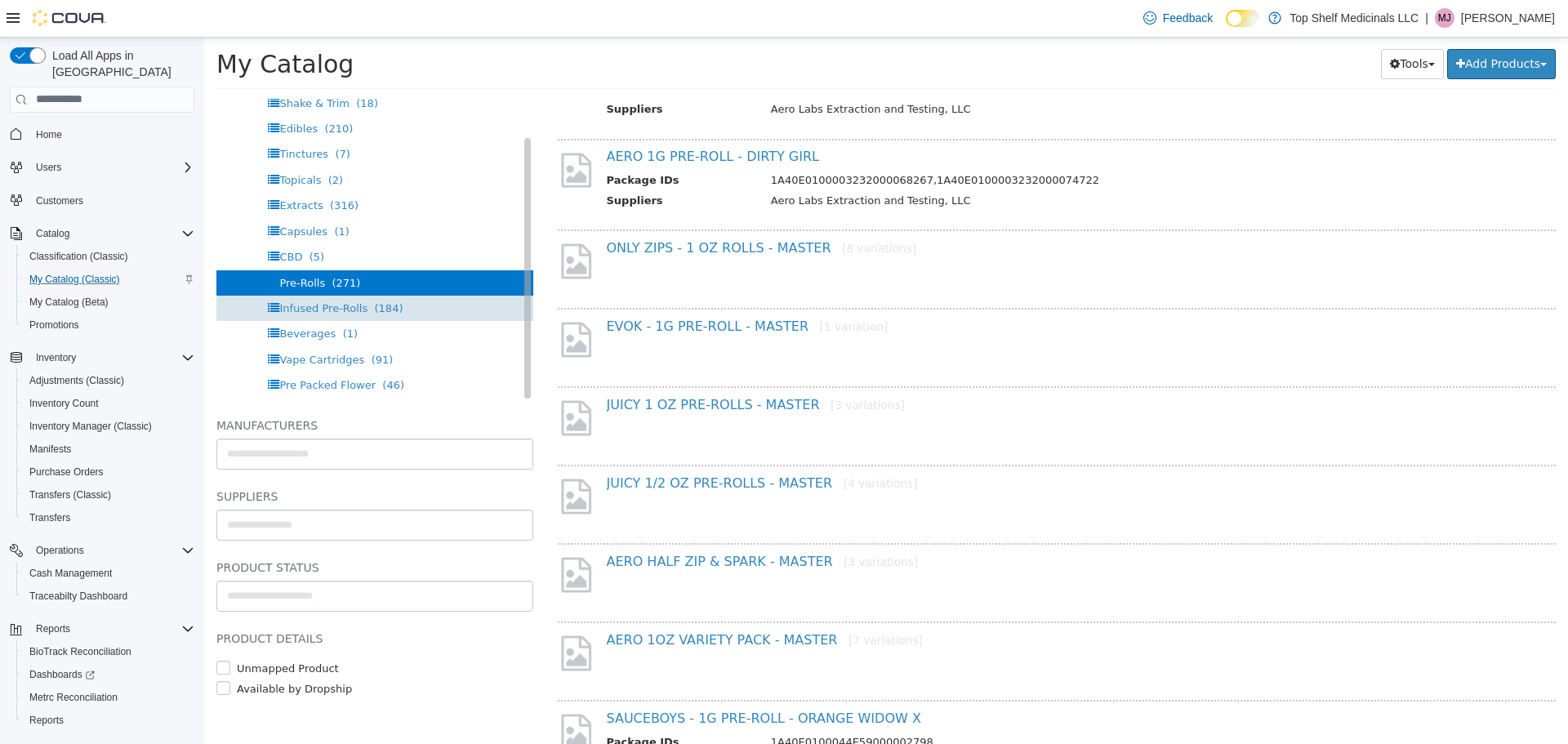
click at [452, 307] on div "Infused Pre-Rolls (184)" at bounding box center [375, 307] width 317 height 26
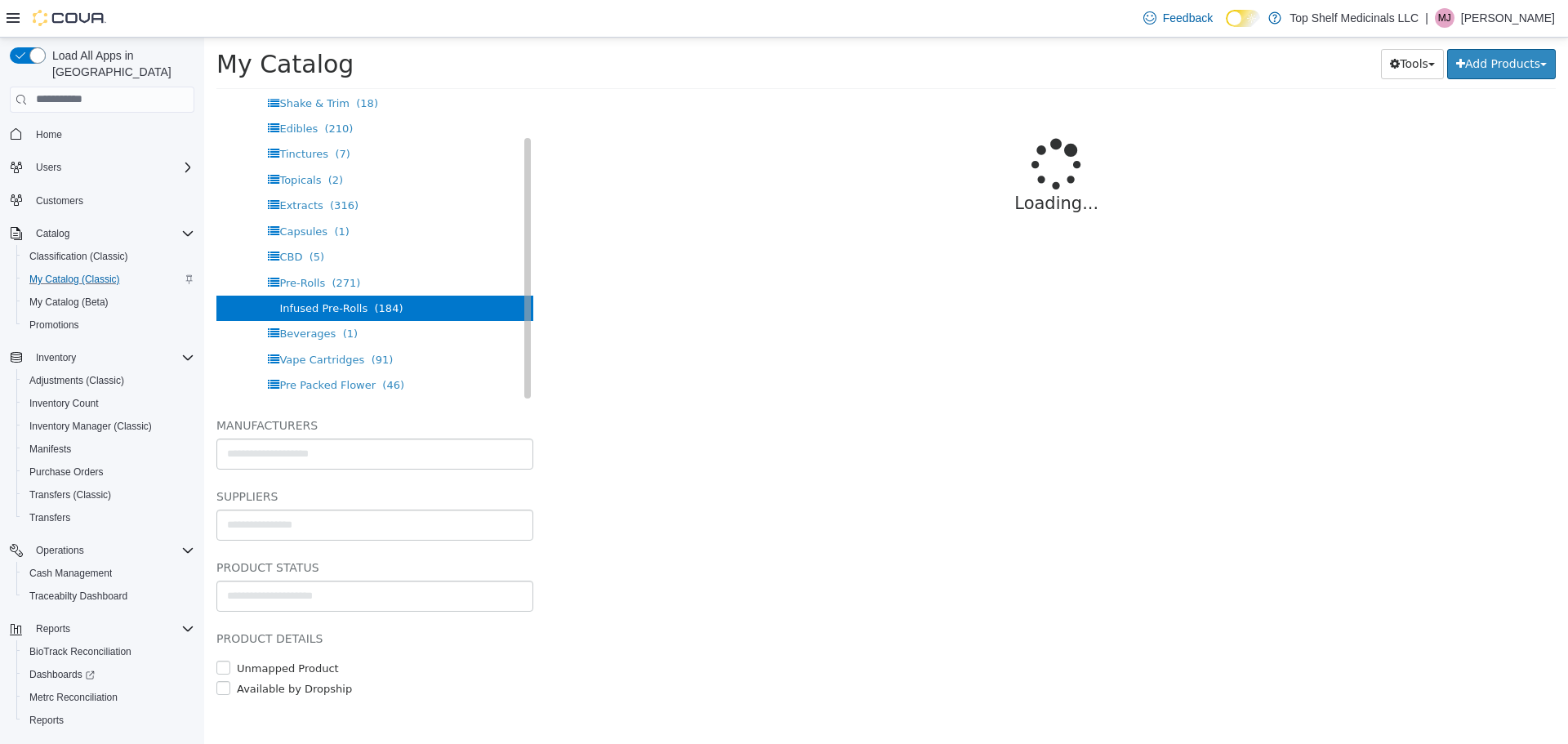
select select "**********"
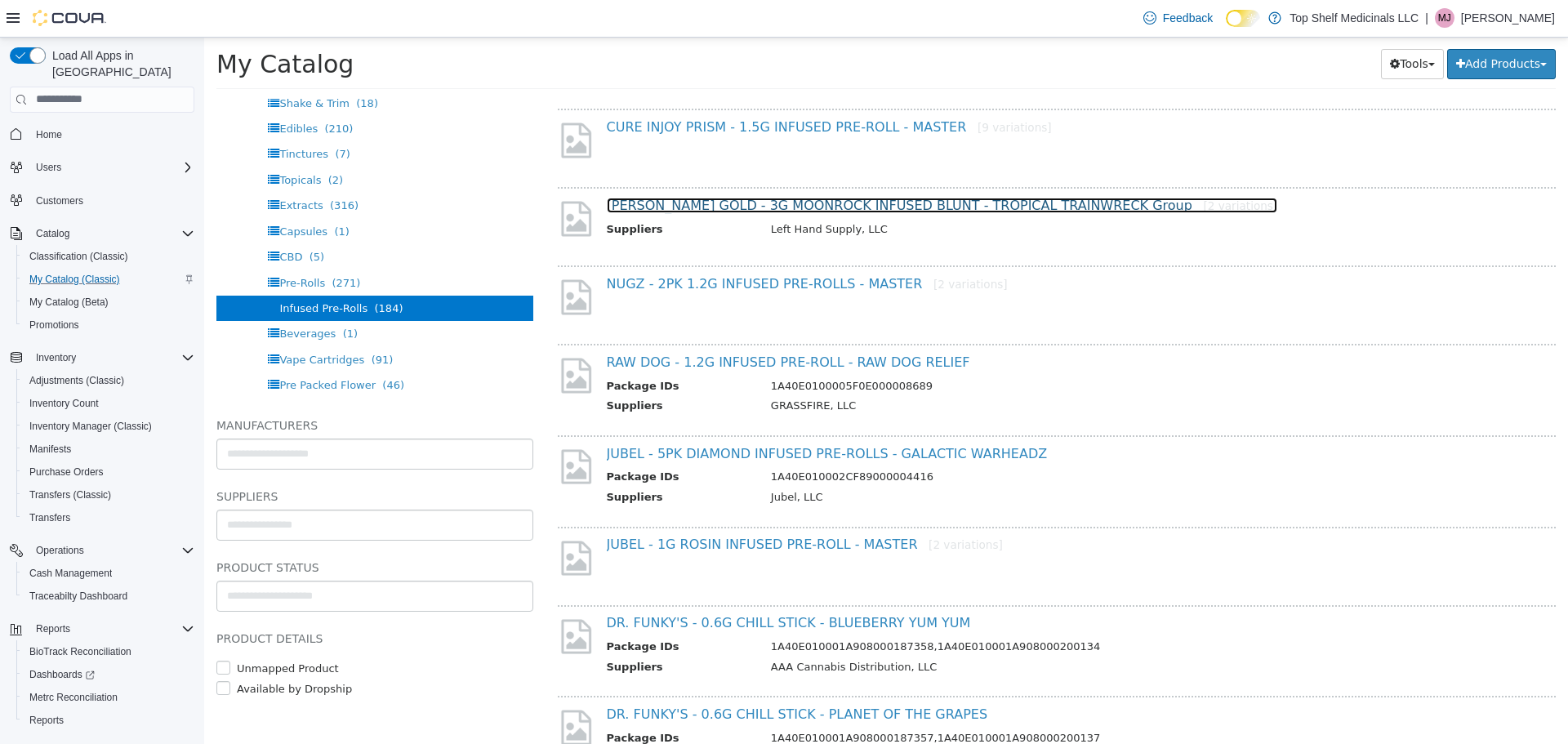
click at [980, 201] on link "[PERSON_NAME] GOLD - 3G MOONROCK INFUSED BLUNT - TROPICAL TRAINWRECK Group [2 v…" at bounding box center [942, 204] width 671 height 15
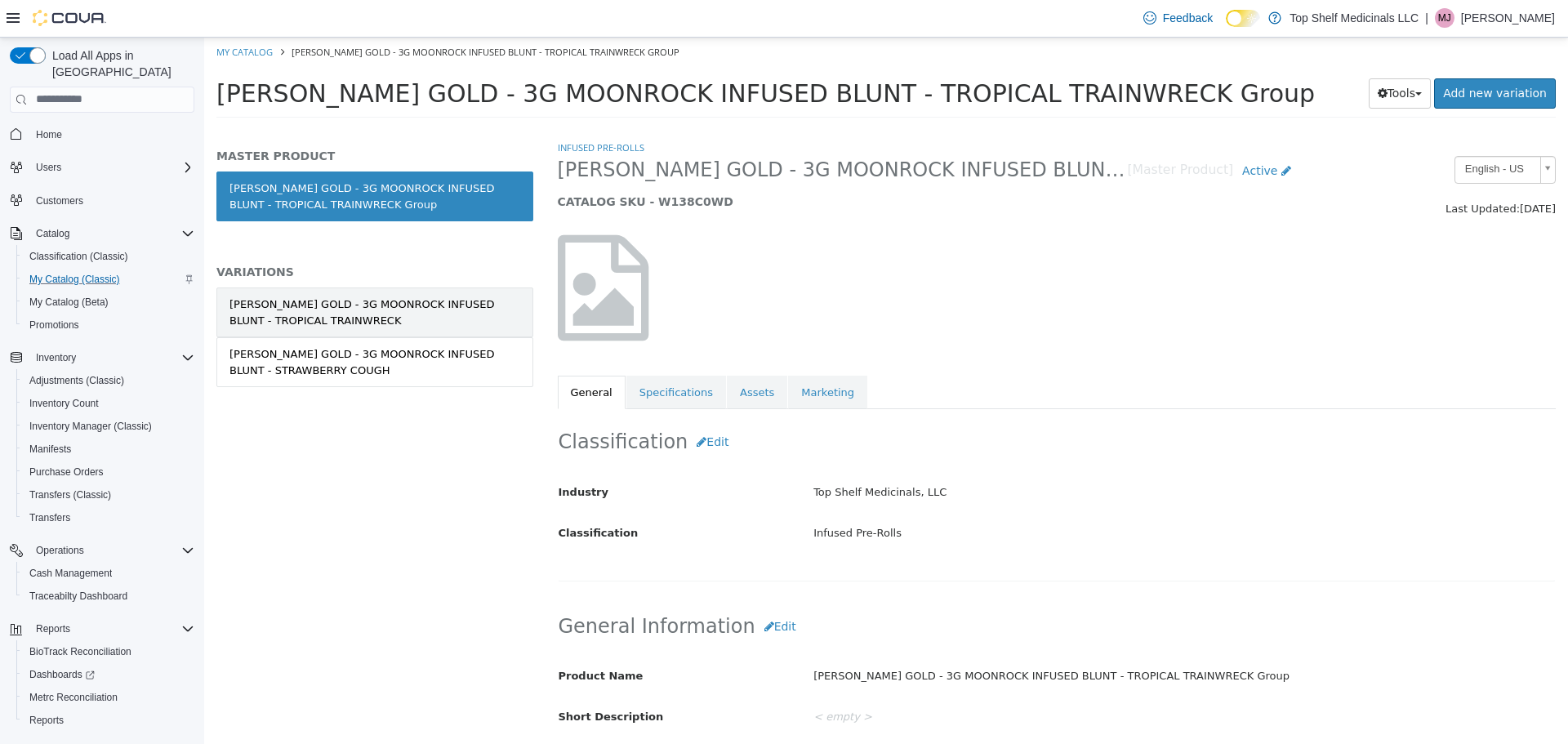
click at [452, 321] on div "[PERSON_NAME] GOLD - 3G MOONROCK INFUSED BLUNT - TROPICAL TRAINWRECK" at bounding box center [375, 311] width 290 height 32
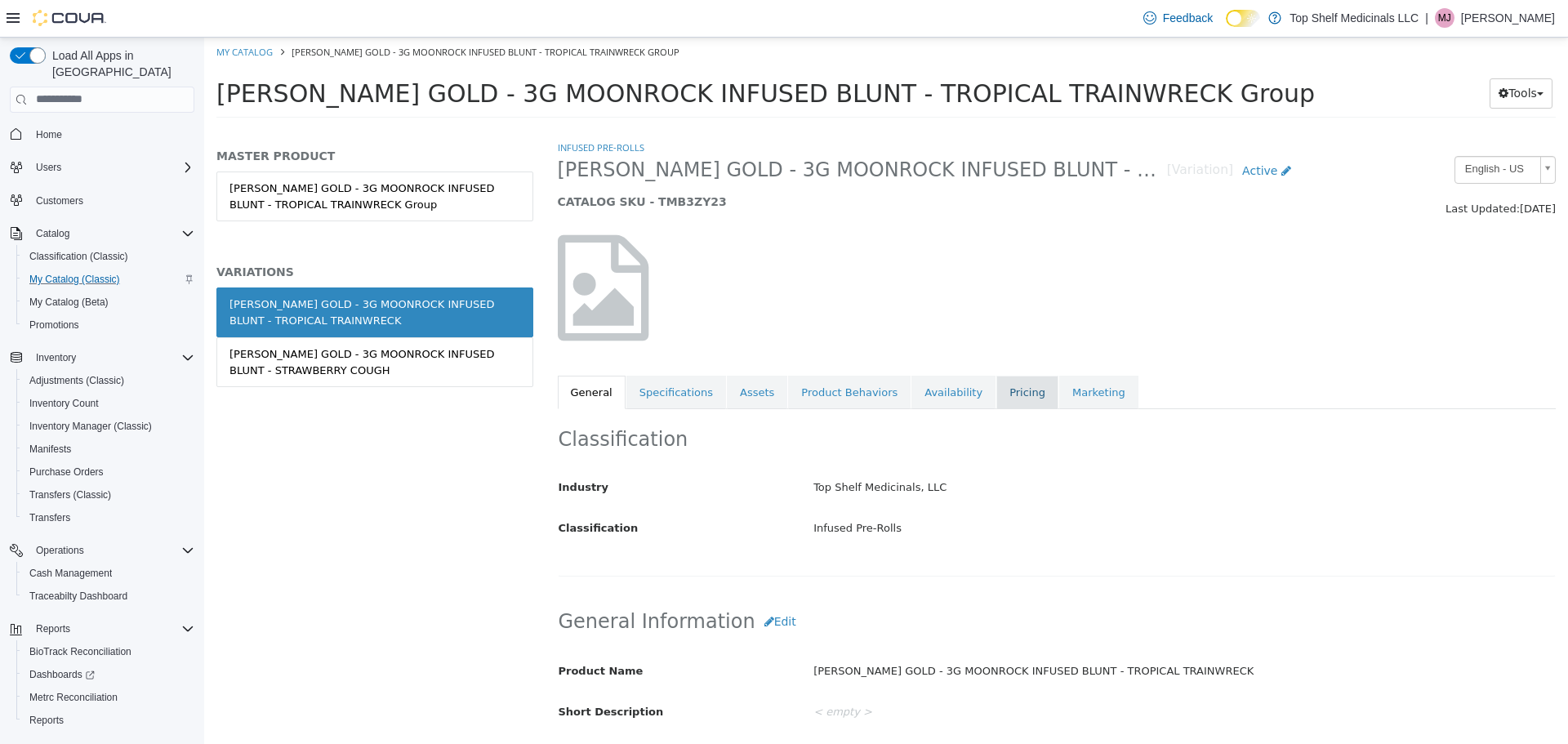
click at [997, 395] on link "Pricing" at bounding box center [1027, 392] width 62 height 34
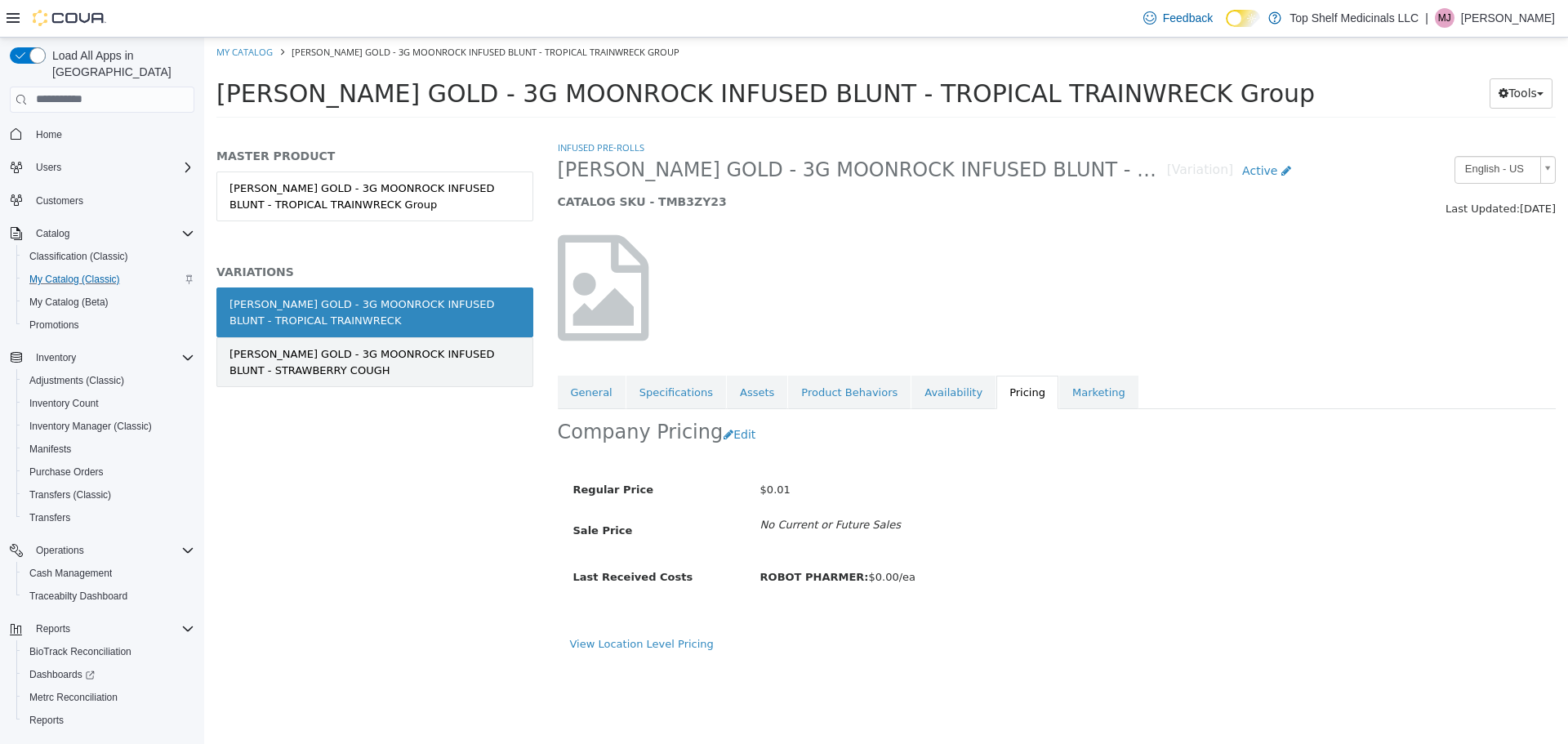
click at [300, 375] on div "[PERSON_NAME] GOLD - 3G MOONROCK INFUSED BLUNT - STRAWBERRY COUGH" at bounding box center [375, 362] width 290 height 32
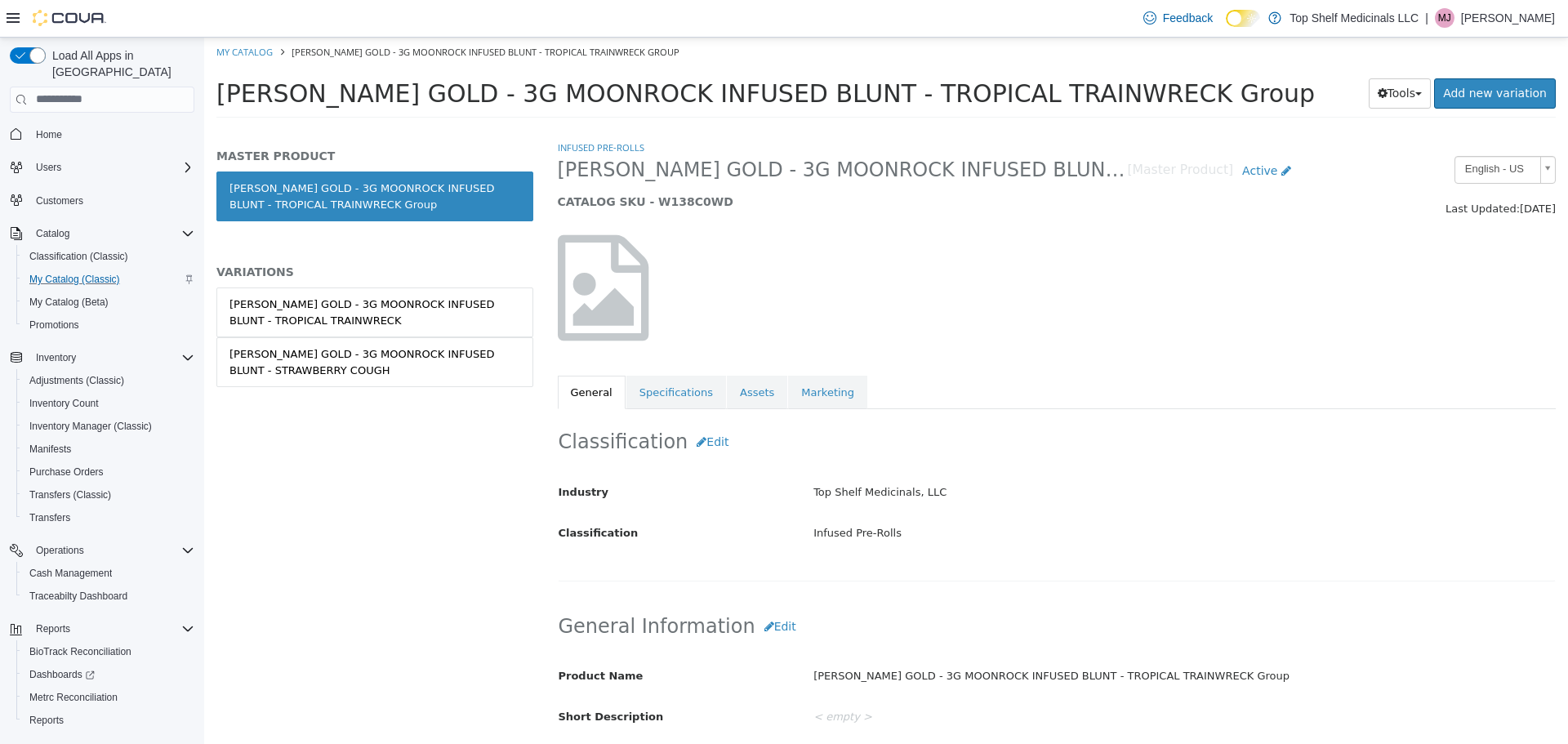
select select "**********"
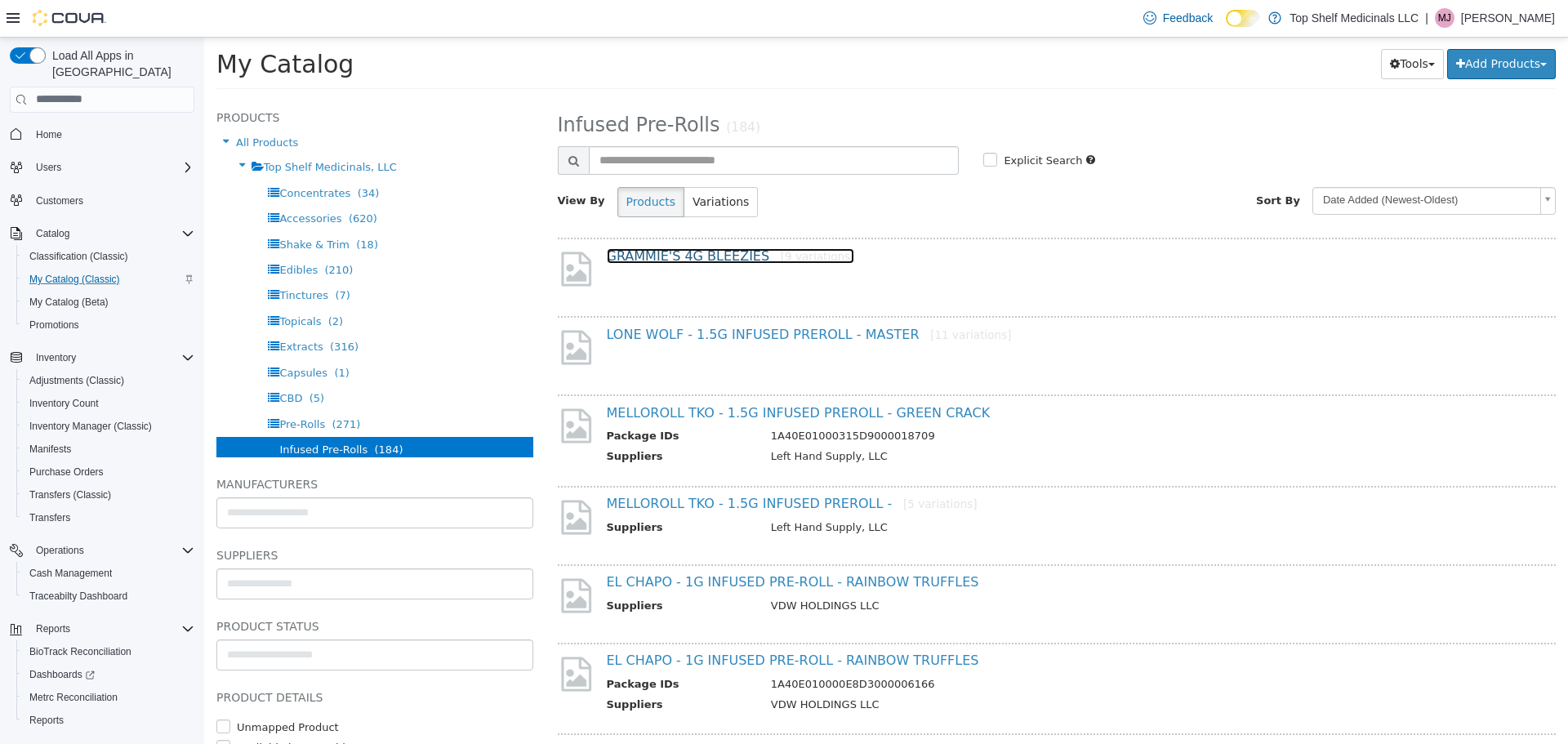
click at [697, 254] on link "GRAMMIE'S 4G BLEEZIES [9 variations]" at bounding box center [731, 255] width 249 height 15
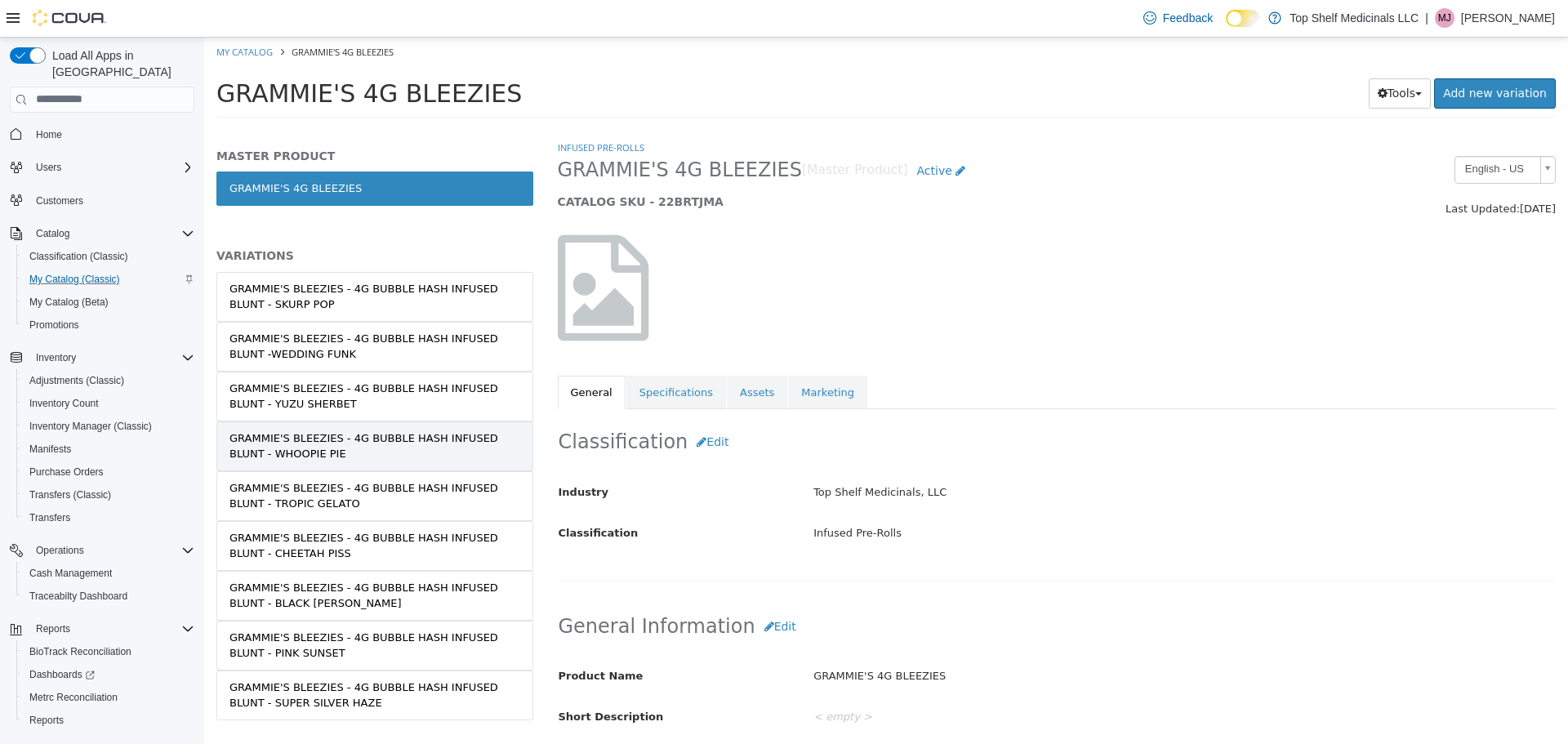
click at [410, 435] on div "GRAMMIE'S BLEEZIES - 4G BUBBLE HASH INFUSED BLUNT - WHOOPIE PIE" at bounding box center [375, 446] width 290 height 32
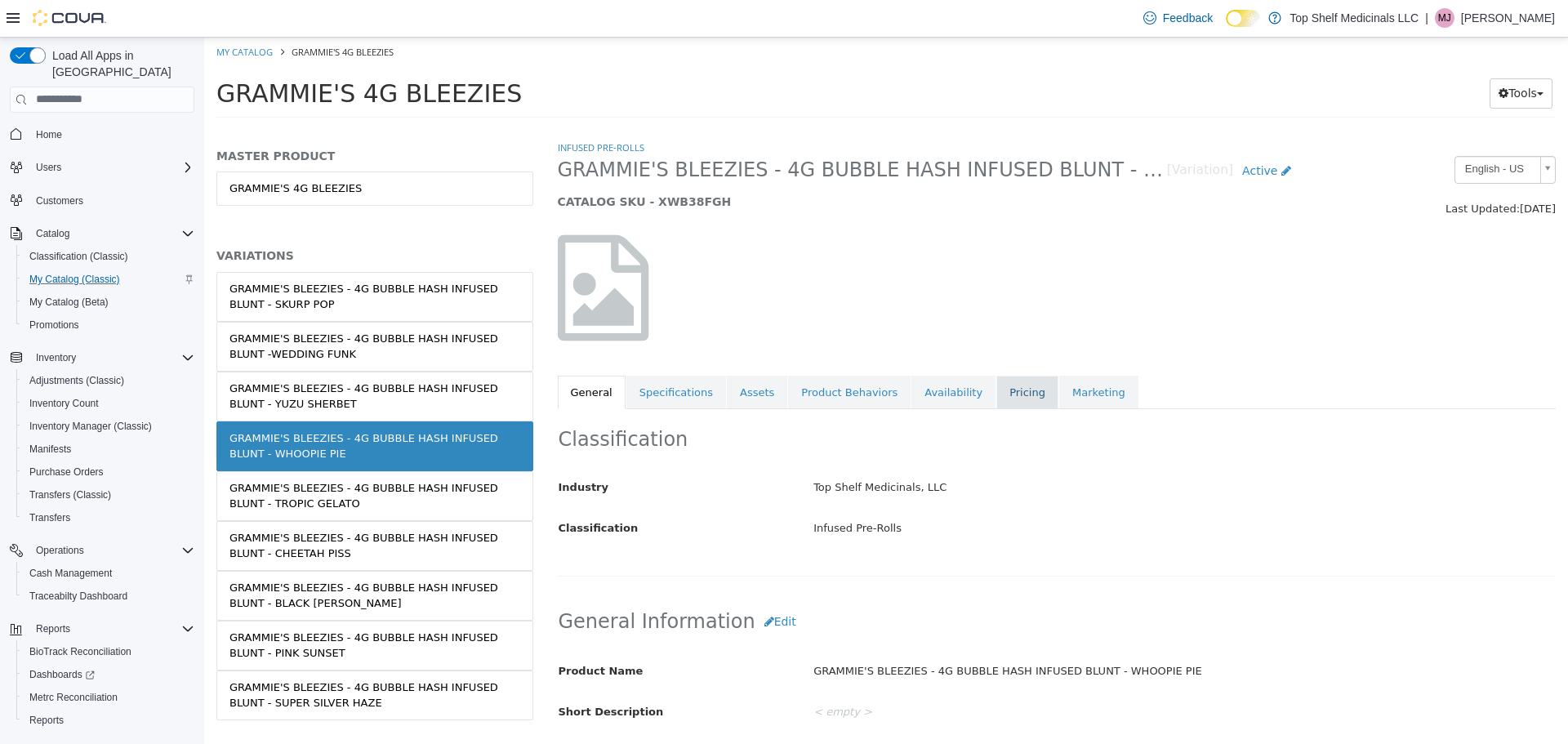
click at [997, 389] on link "Pricing" at bounding box center [1027, 392] width 62 height 34
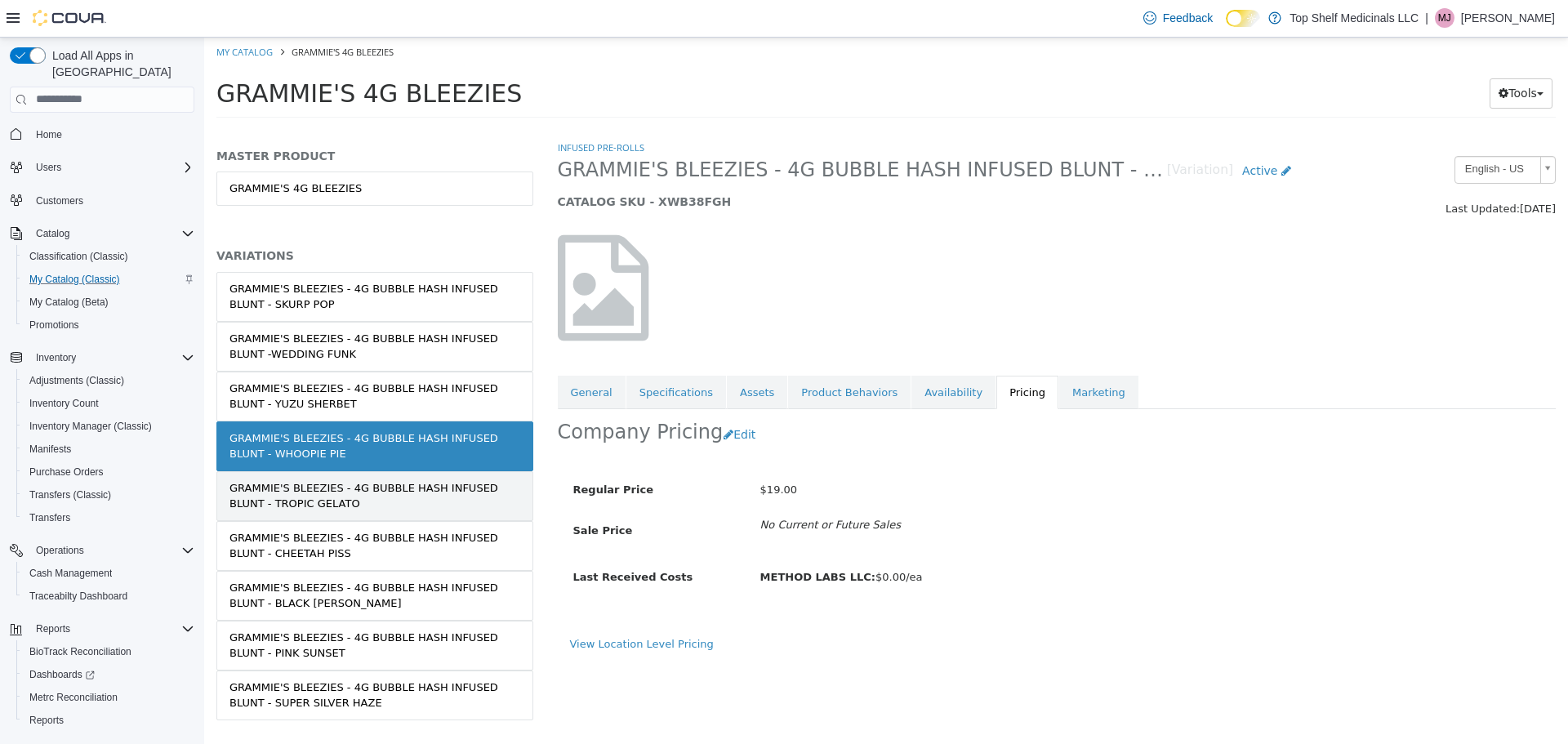
click at [452, 511] on div "GRAMMIE'S BLEEZIES - 4G BUBBLE HASH INFUSED BLUNT - TROPIC GELATO" at bounding box center [375, 495] width 290 height 32
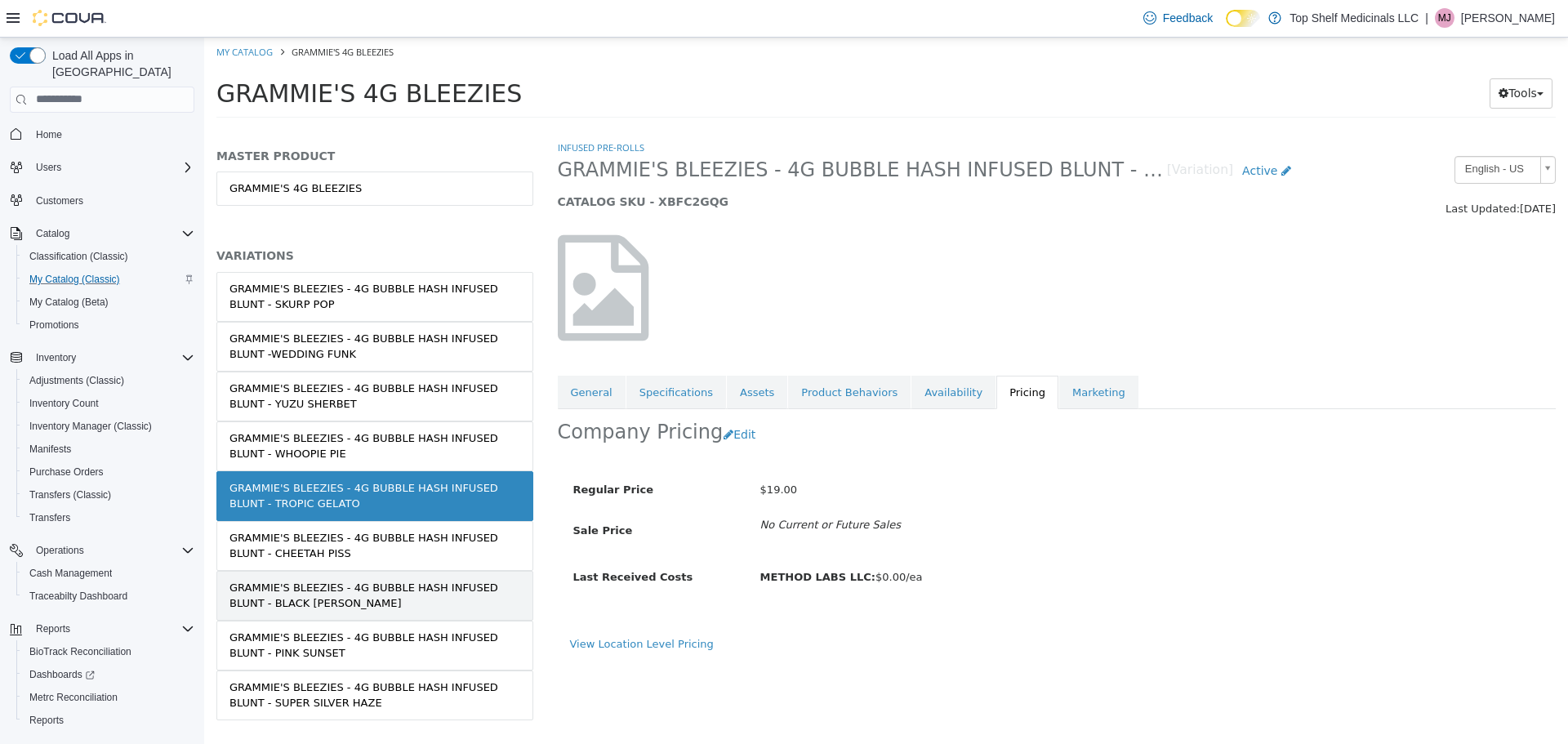
click at [439, 609] on div "GRAMMIE'S BLEEZIES - 4G BUBBLE HASH INFUSED BLUNT - BLACK [PERSON_NAME]" at bounding box center [375, 595] width 290 height 32
